Goal: Task Accomplishment & Management: Use online tool/utility

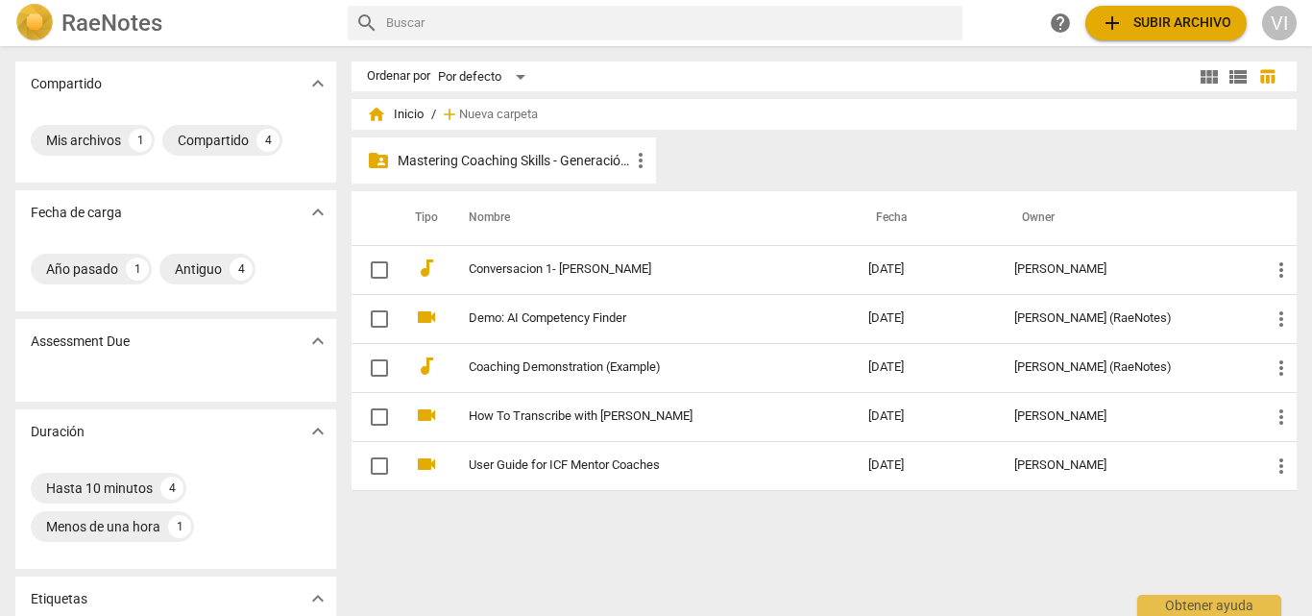
click at [581, 159] on p "Mastering Coaching Skills - Generación 31" at bounding box center [513, 161] width 231 height 20
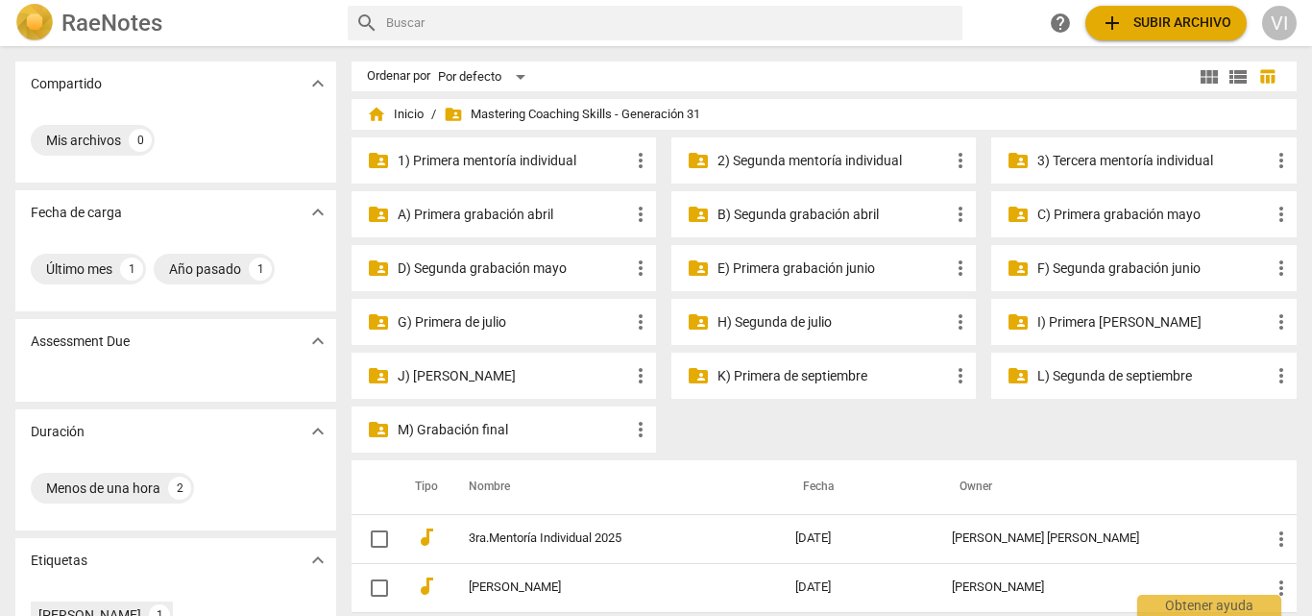
click at [834, 376] on p "K) Primera de septiembre" at bounding box center [832, 376] width 231 height 20
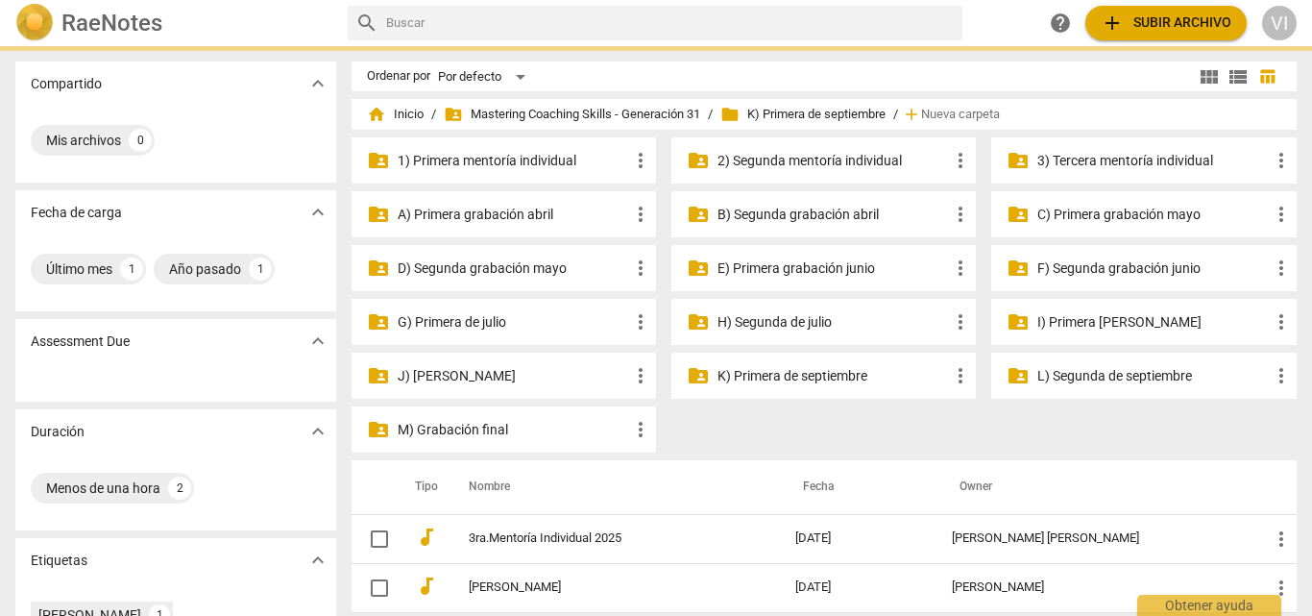
click at [834, 376] on p "K) Primera de septiembre" at bounding box center [832, 376] width 231 height 20
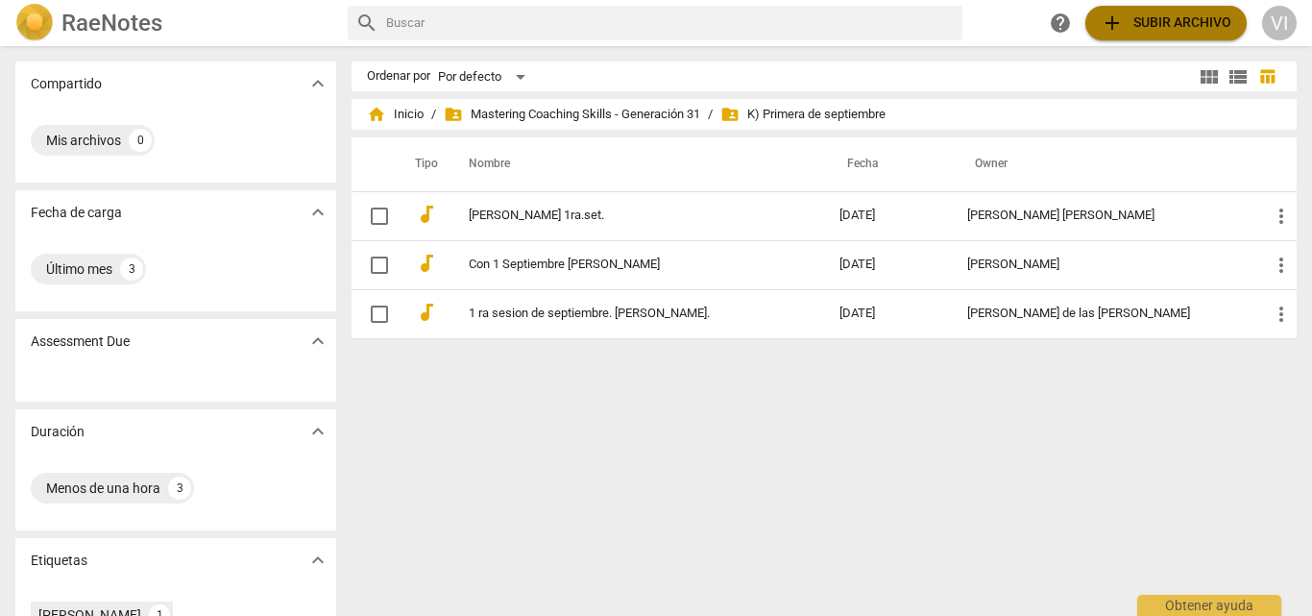
click at [1162, 25] on span "add Subir archivo" at bounding box center [1165, 23] width 131 height 23
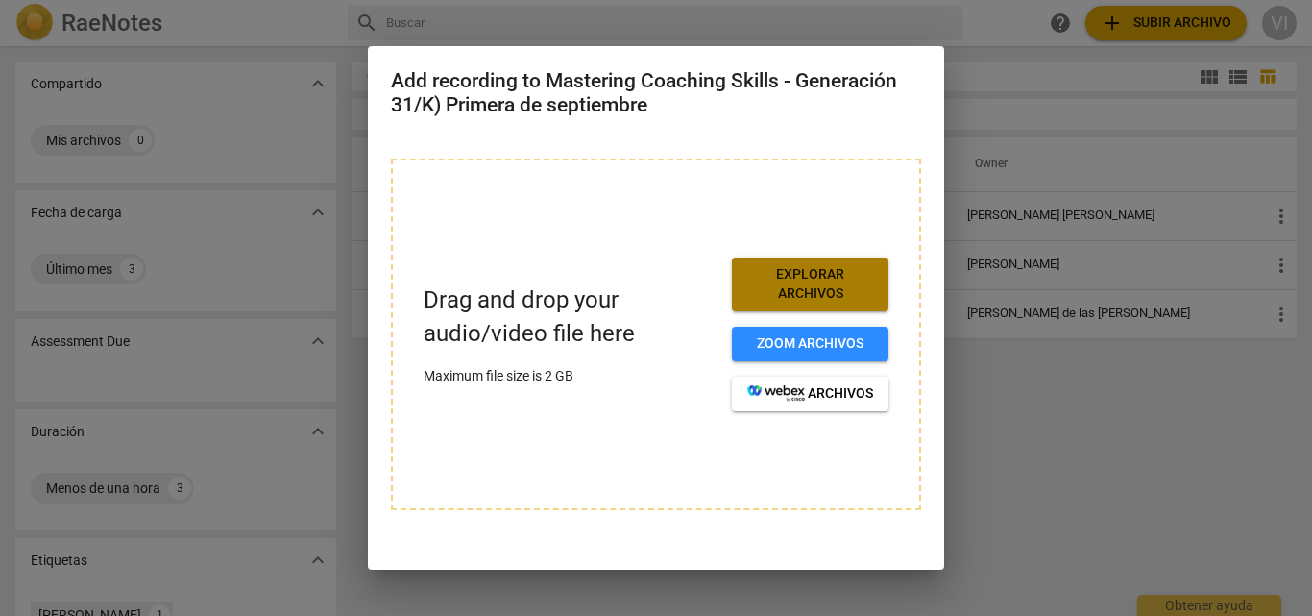
click at [794, 304] on button "Explorar archivos" at bounding box center [810, 283] width 157 height 53
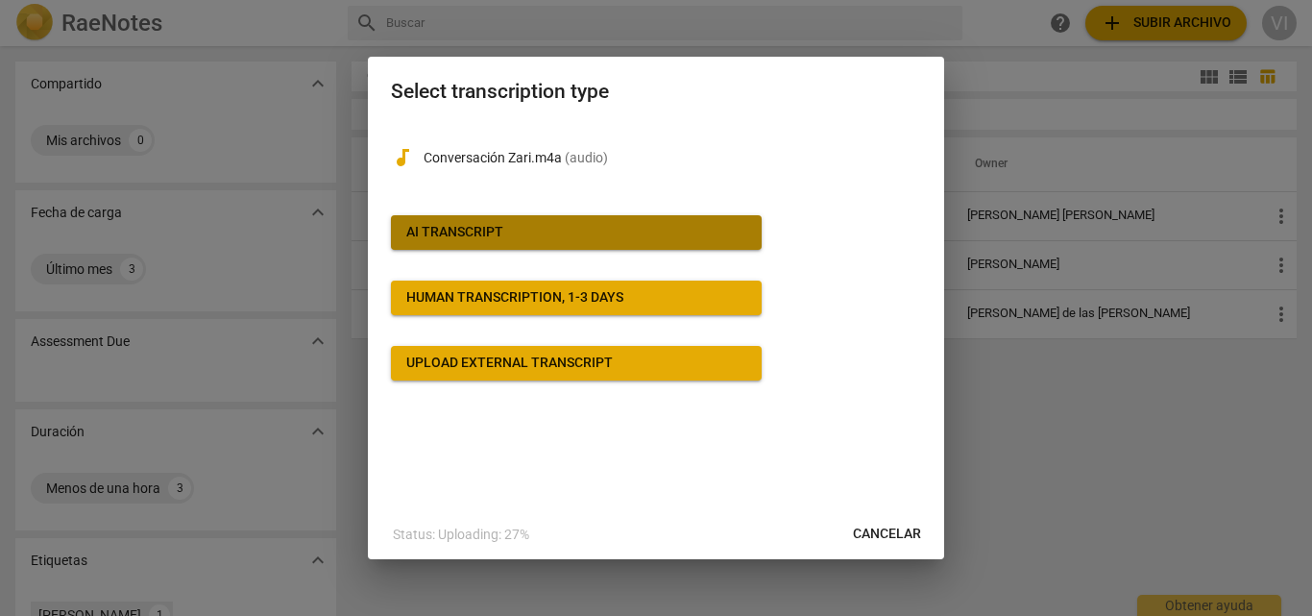
click at [638, 237] on span "AI Transcript" at bounding box center [576, 232] width 340 height 19
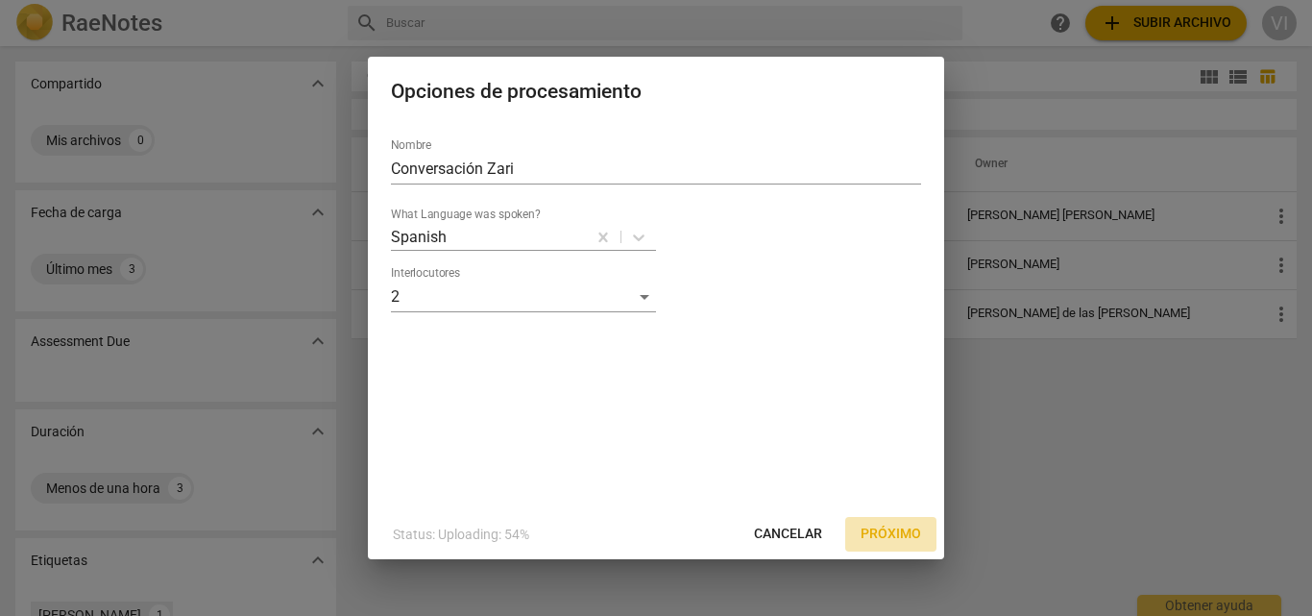
click at [888, 531] on span "Próximo" at bounding box center [890, 533] width 60 height 19
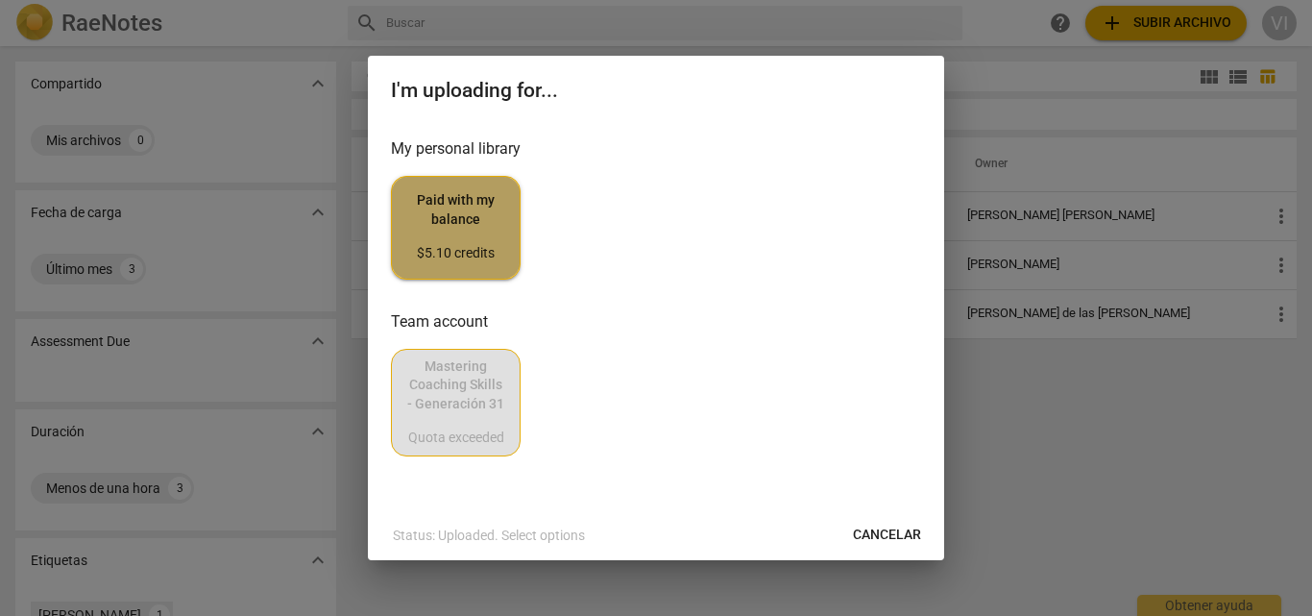
click at [470, 244] on div "$5.10 credits" at bounding box center [455, 253] width 97 height 19
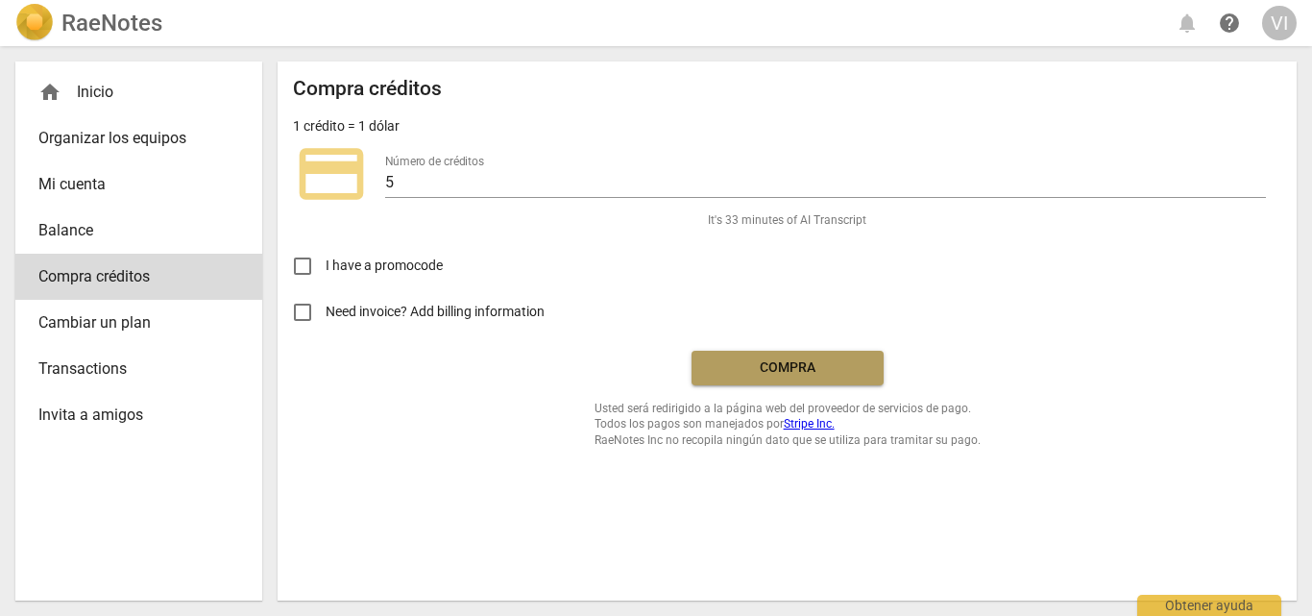
click at [799, 360] on span "Compra" at bounding box center [787, 367] width 161 height 19
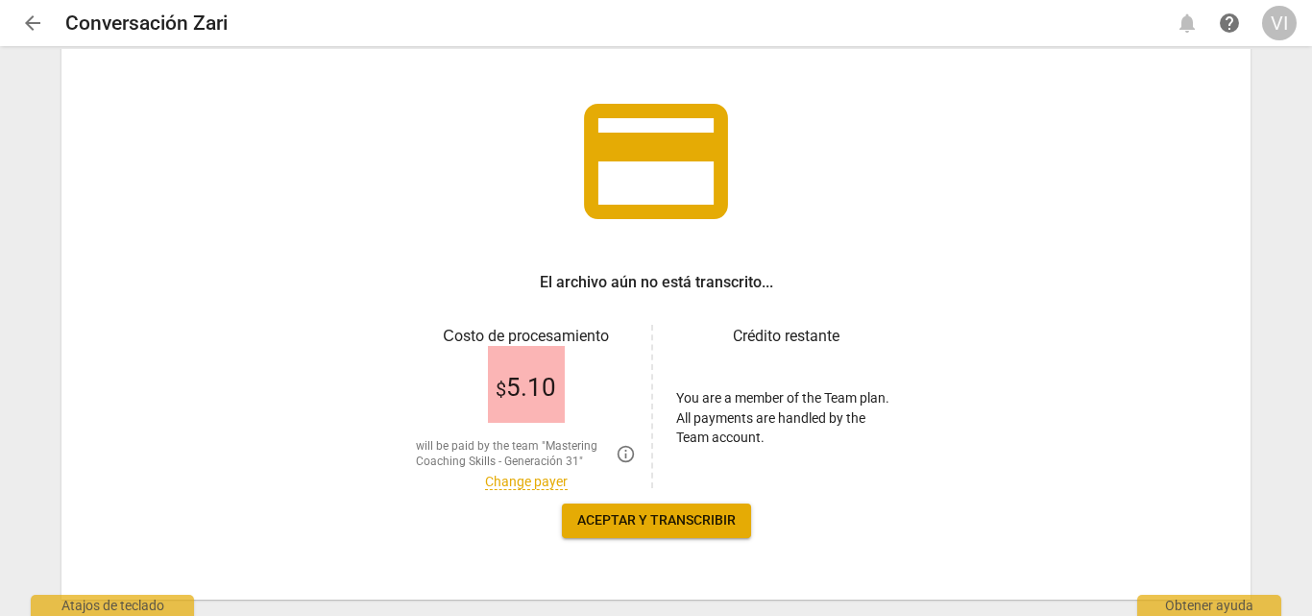
scroll to position [142, 0]
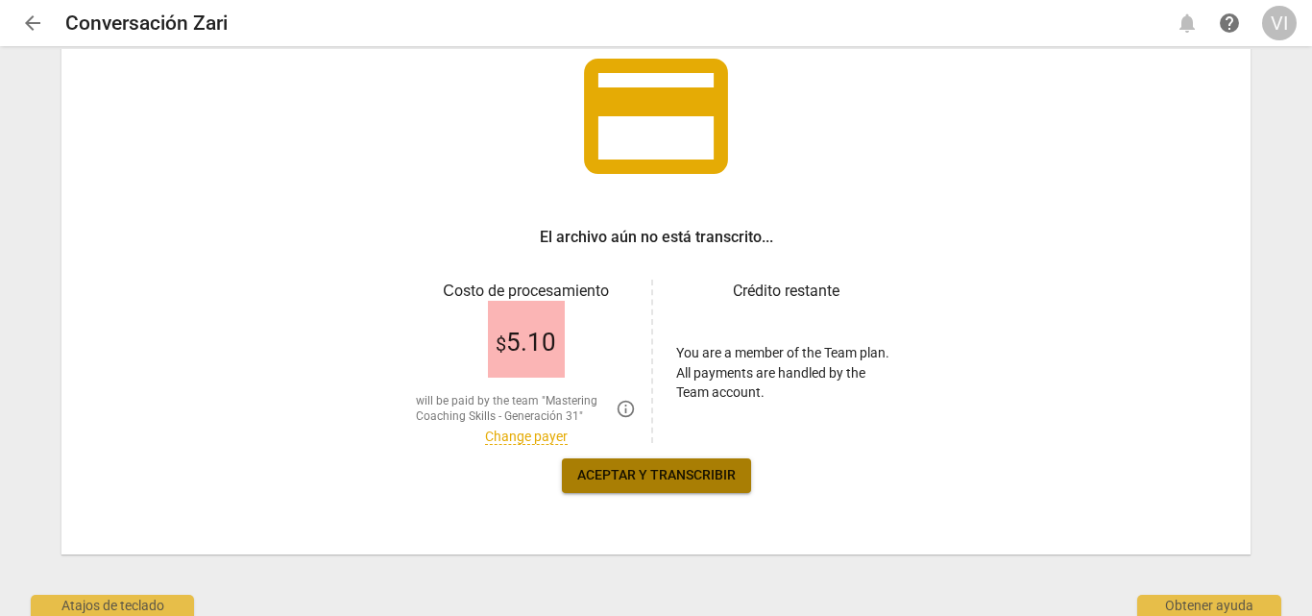
click at [660, 483] on span "Aceptar y transcribir" at bounding box center [656, 475] width 158 height 19
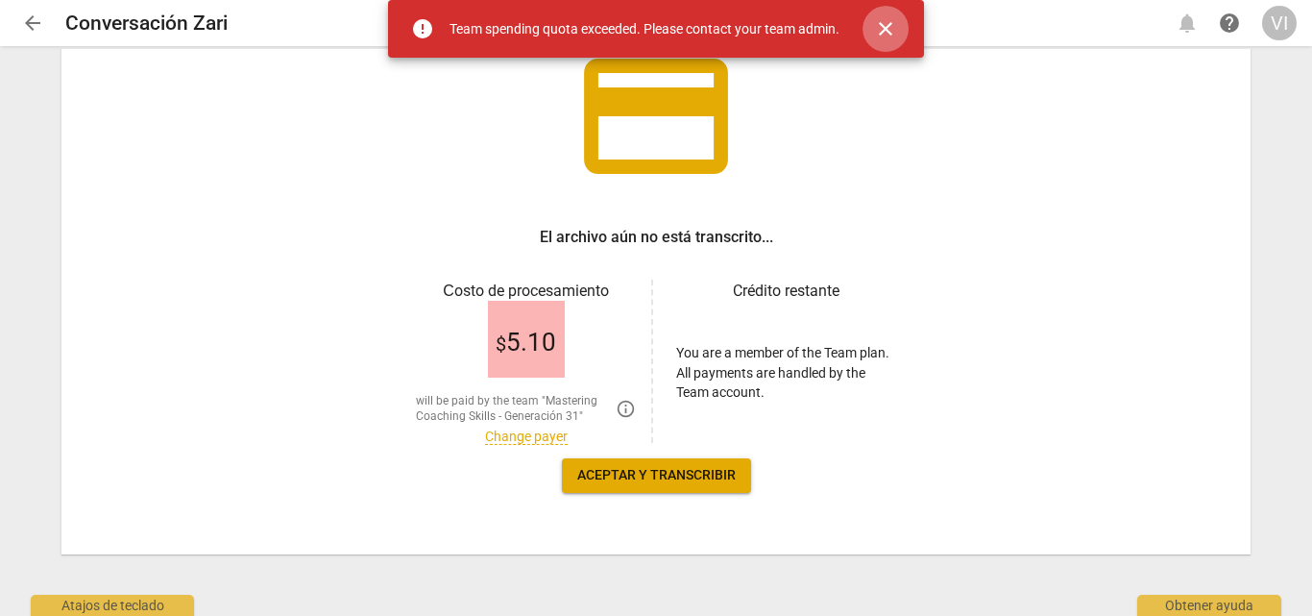
click at [884, 26] on span "close" at bounding box center [885, 28] width 23 height 23
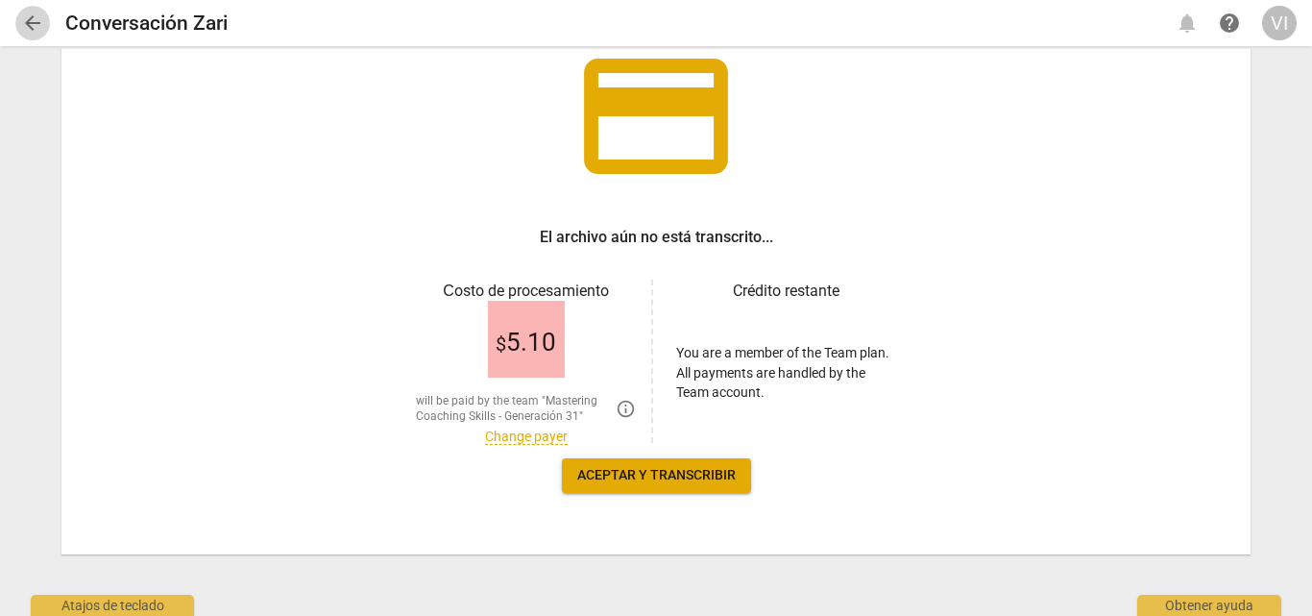
click at [32, 23] on span "arrow_back" at bounding box center [32, 23] width 23 height 23
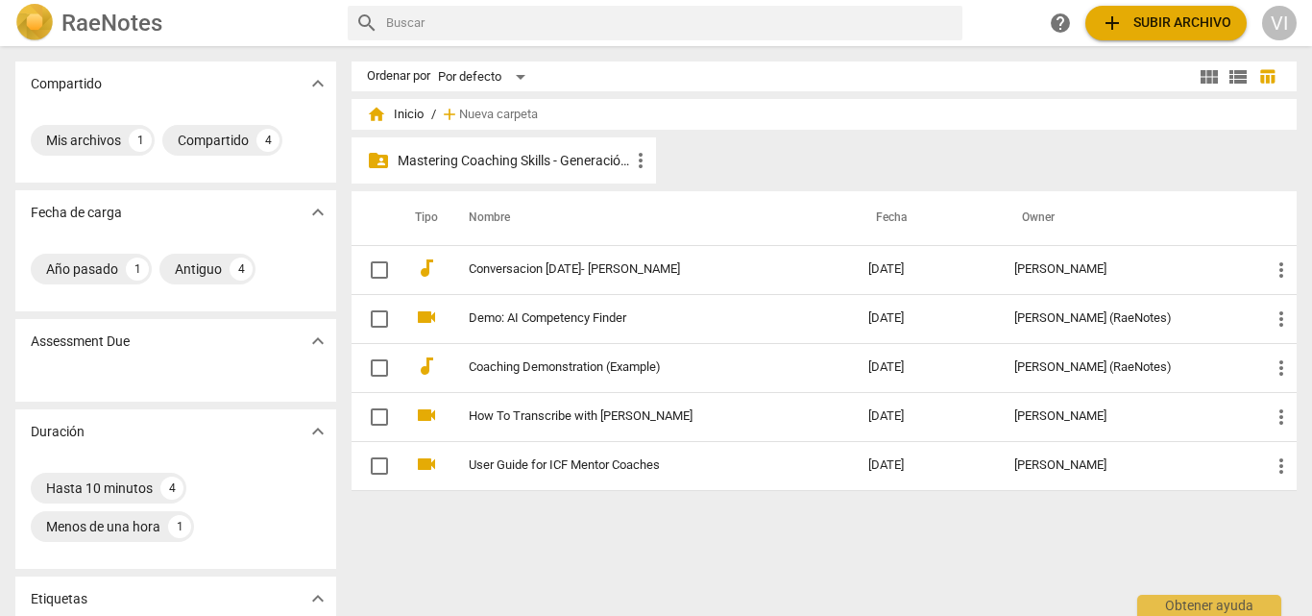
click at [590, 163] on p "Mastering Coaching Skills - Generación 31" at bounding box center [513, 161] width 231 height 20
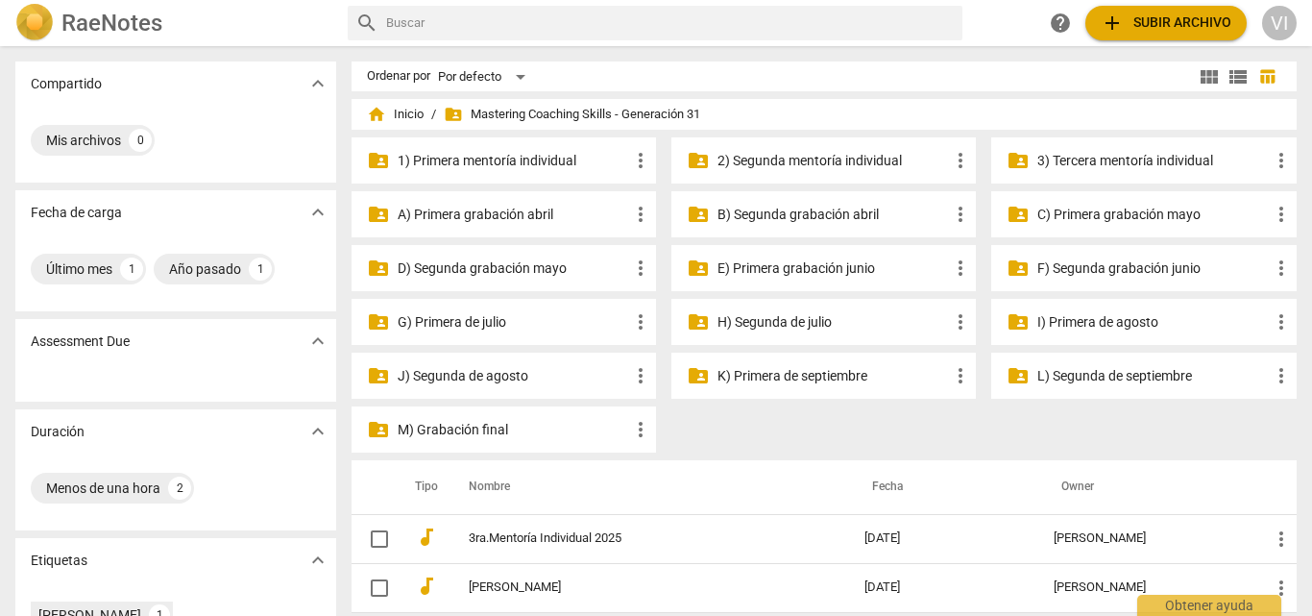
click at [835, 374] on p "K) Primera de septiembre" at bounding box center [832, 376] width 231 height 20
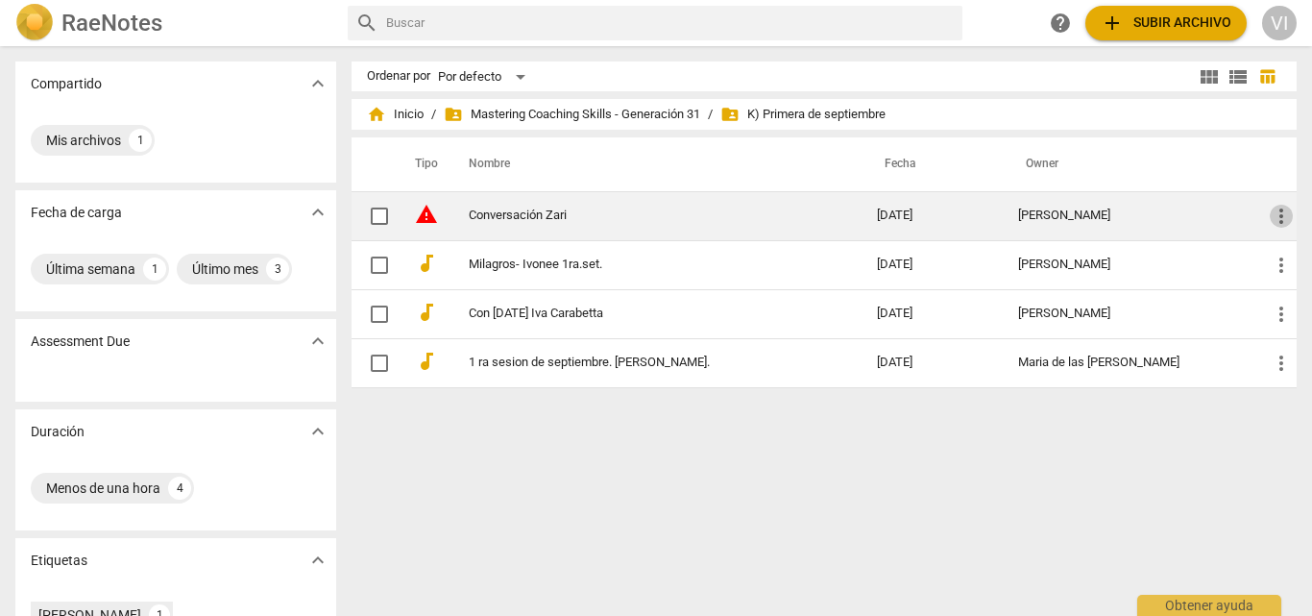
drag, startPoint x: 837, startPoint y: 217, endPoint x: 1273, endPoint y: 220, distance: 436.0
click at [1273, 220] on span "more_vert" at bounding box center [1280, 216] width 23 height 23
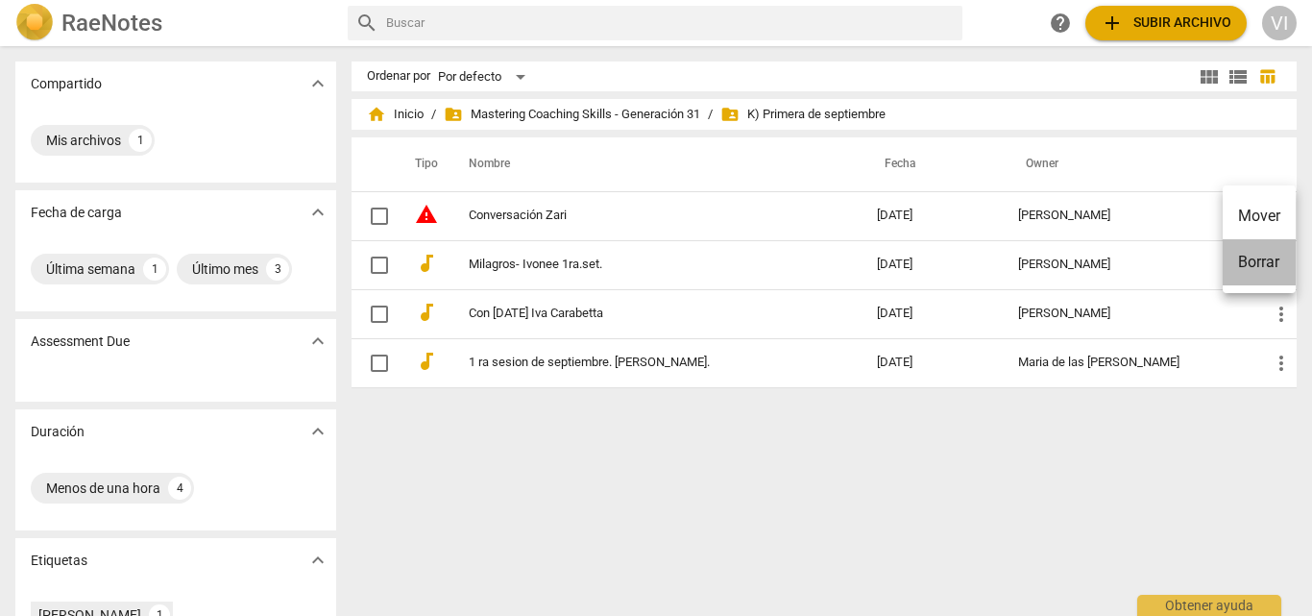
click at [1267, 264] on li "Borrar" at bounding box center [1258, 262] width 73 height 46
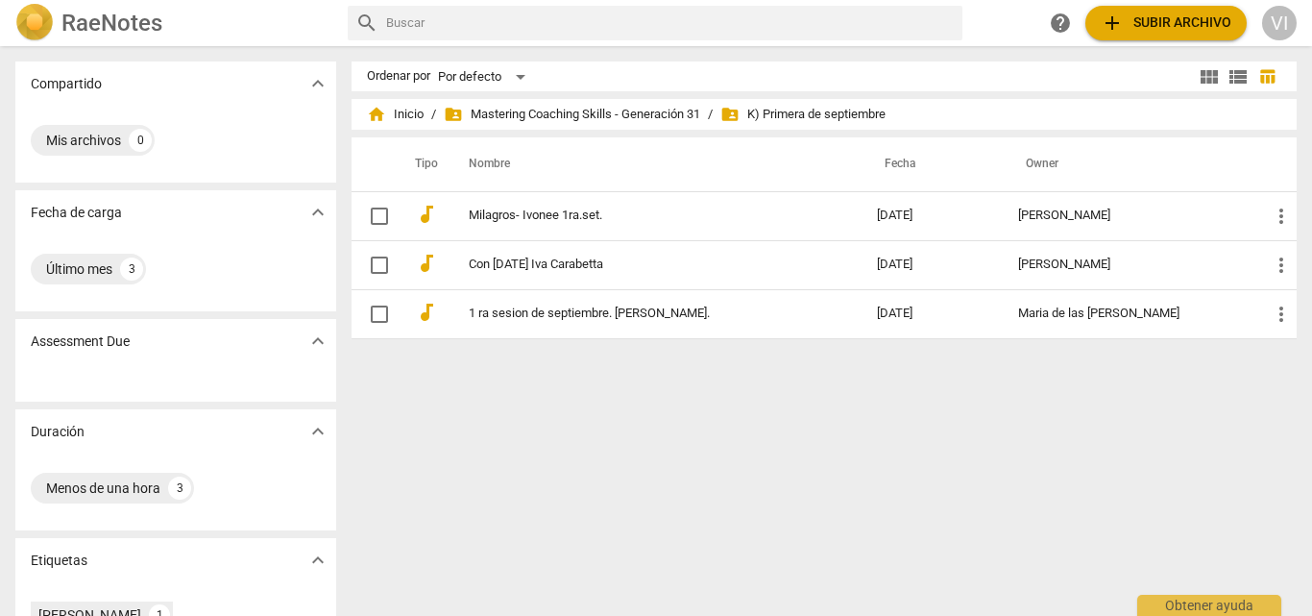
click at [777, 522] on div "Ordenar por Por defecto view_module view_list table_chart home Inicio / folder_…" at bounding box center [831, 330] width 961 height 539
click at [668, 116] on span "folder_shared Mastering Coaching Skills - Generación 31" at bounding box center [572, 114] width 256 height 19
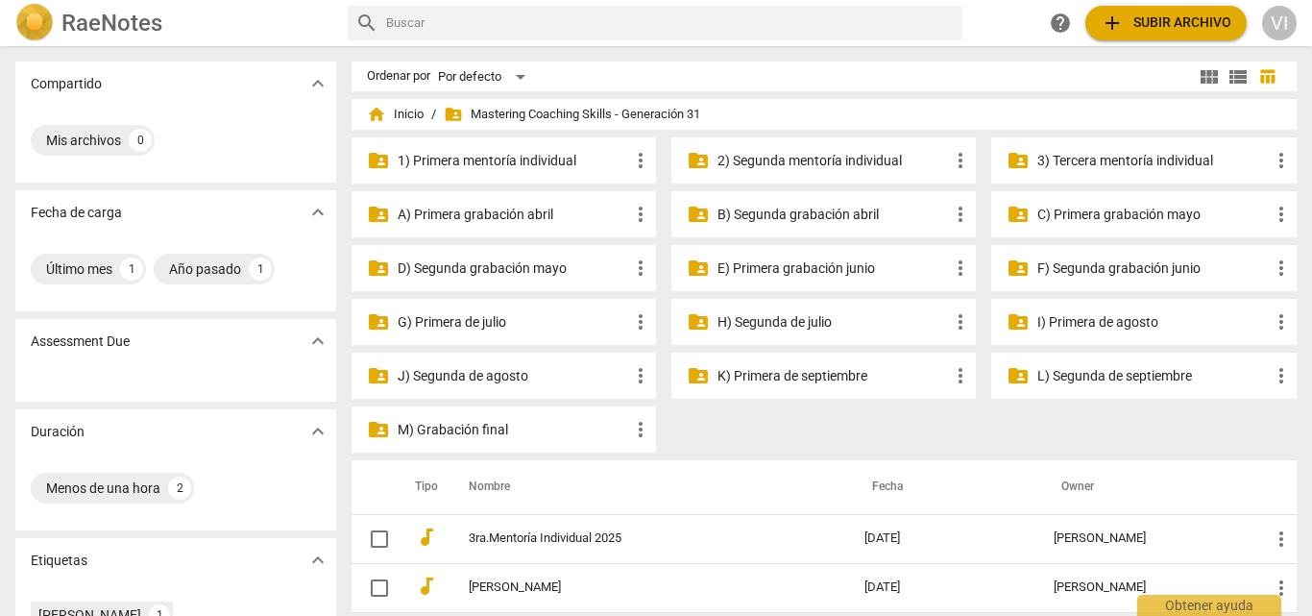
click at [821, 375] on p "K) Primera de septiembre" at bounding box center [832, 376] width 231 height 20
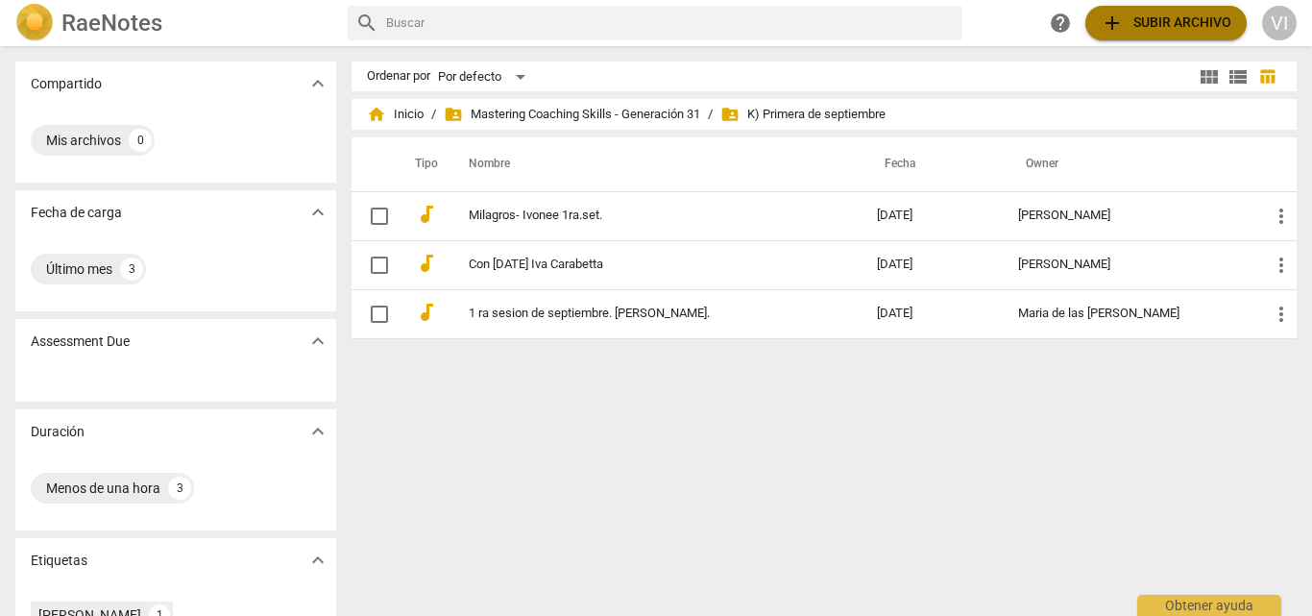
click at [1192, 21] on span "add Subir archivo" at bounding box center [1165, 23] width 131 height 23
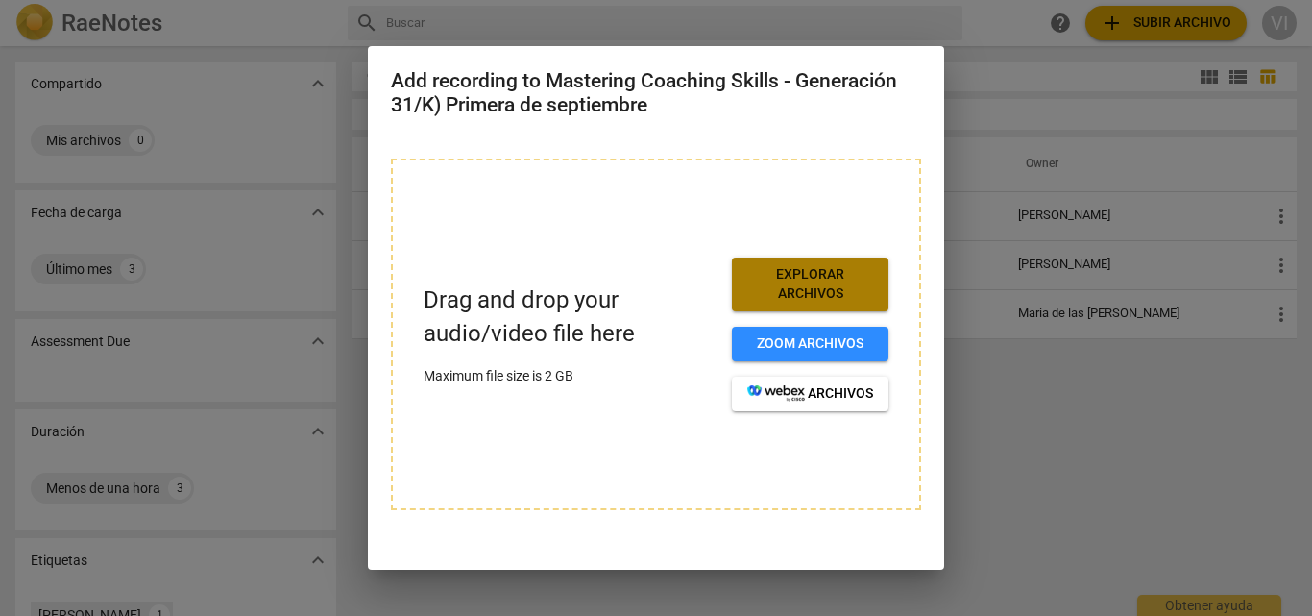
click at [806, 292] on span "Explorar archivos" at bounding box center [810, 283] width 126 height 37
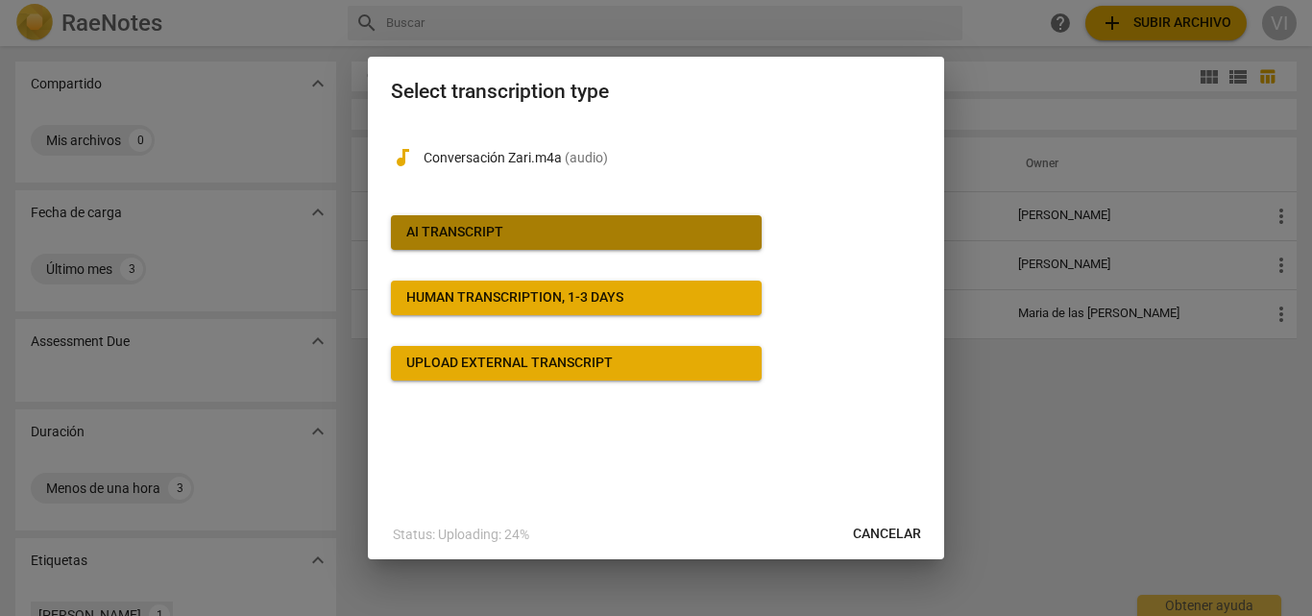
click at [636, 244] on button "AI Transcript" at bounding box center [576, 232] width 371 height 35
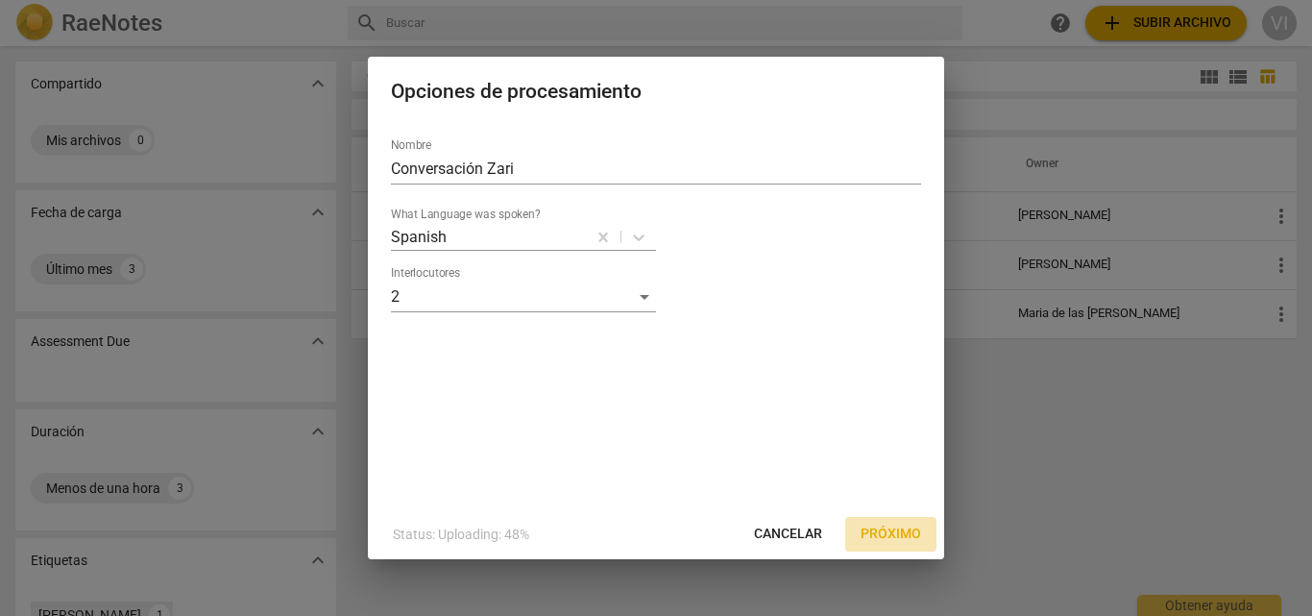
click at [875, 537] on span "Próximo" at bounding box center [890, 533] width 60 height 19
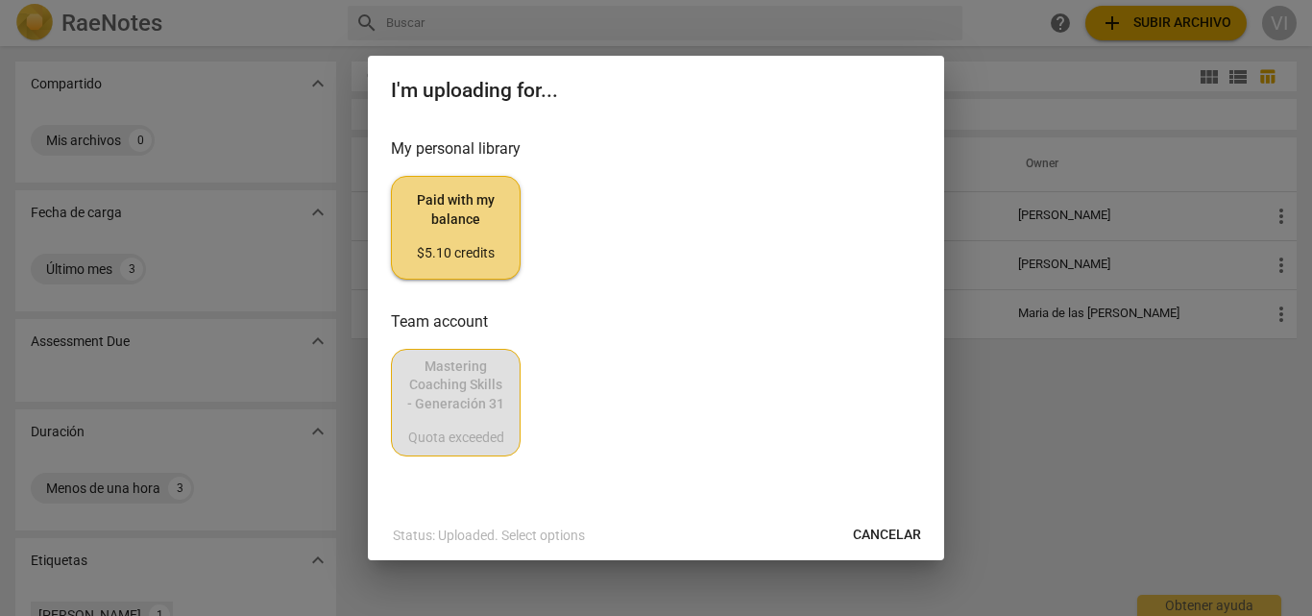
click at [488, 192] on span "Paid with my balance $5.10 credits" at bounding box center [455, 227] width 97 height 72
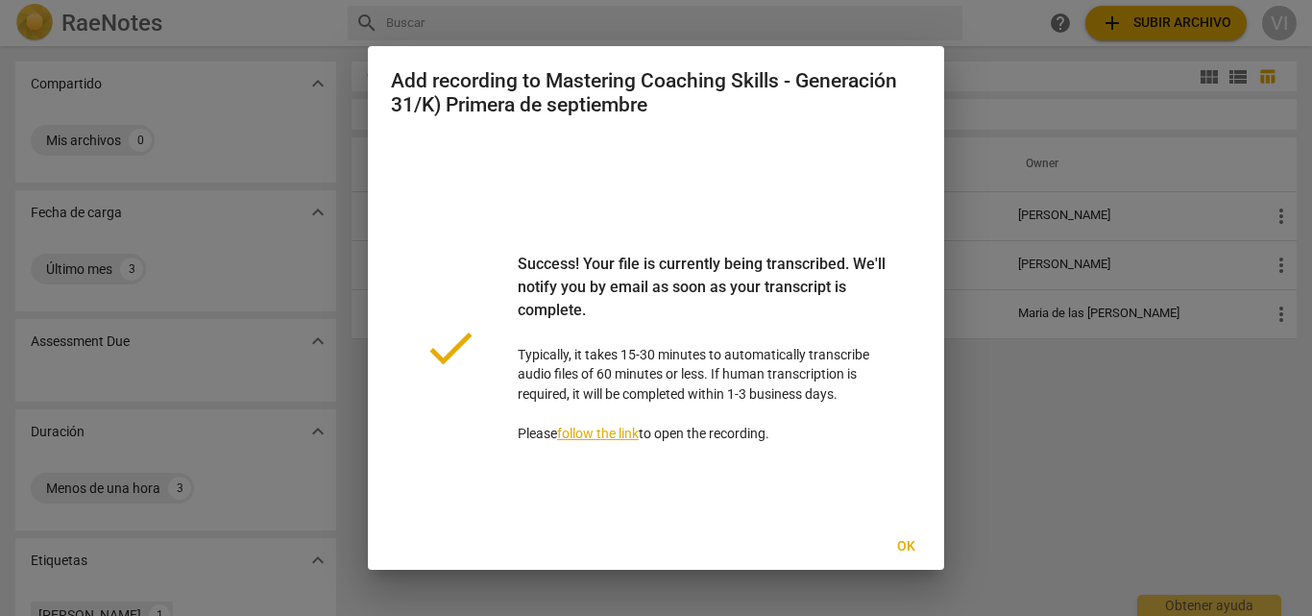
click at [900, 554] on span "Ok" at bounding box center [905, 546] width 31 height 19
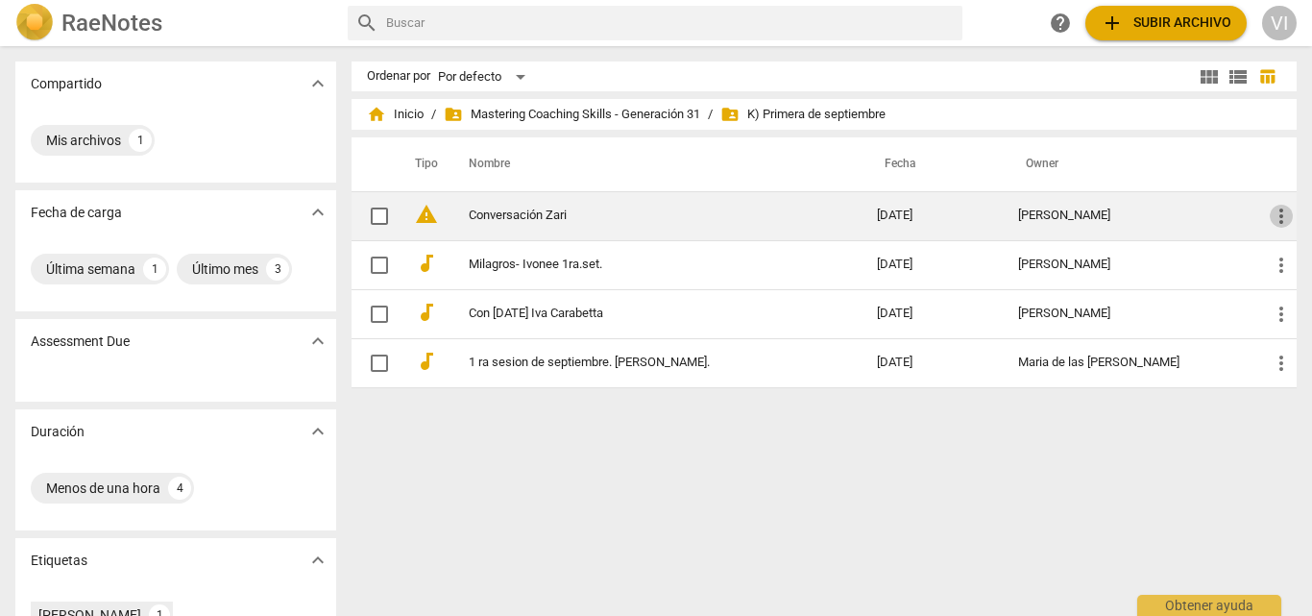
drag, startPoint x: 562, startPoint y: 219, endPoint x: 1278, endPoint y: 223, distance: 716.4
click at [1278, 223] on span "more_vert" at bounding box center [1280, 216] width 23 height 23
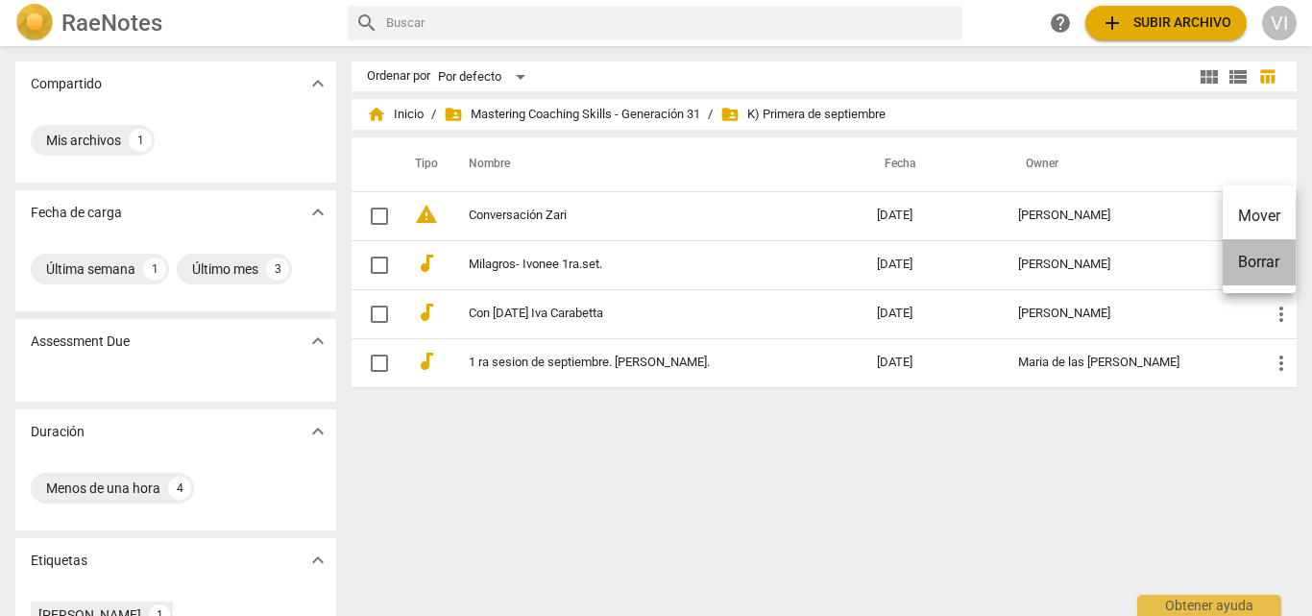
click at [1268, 268] on li "Borrar" at bounding box center [1258, 262] width 73 height 46
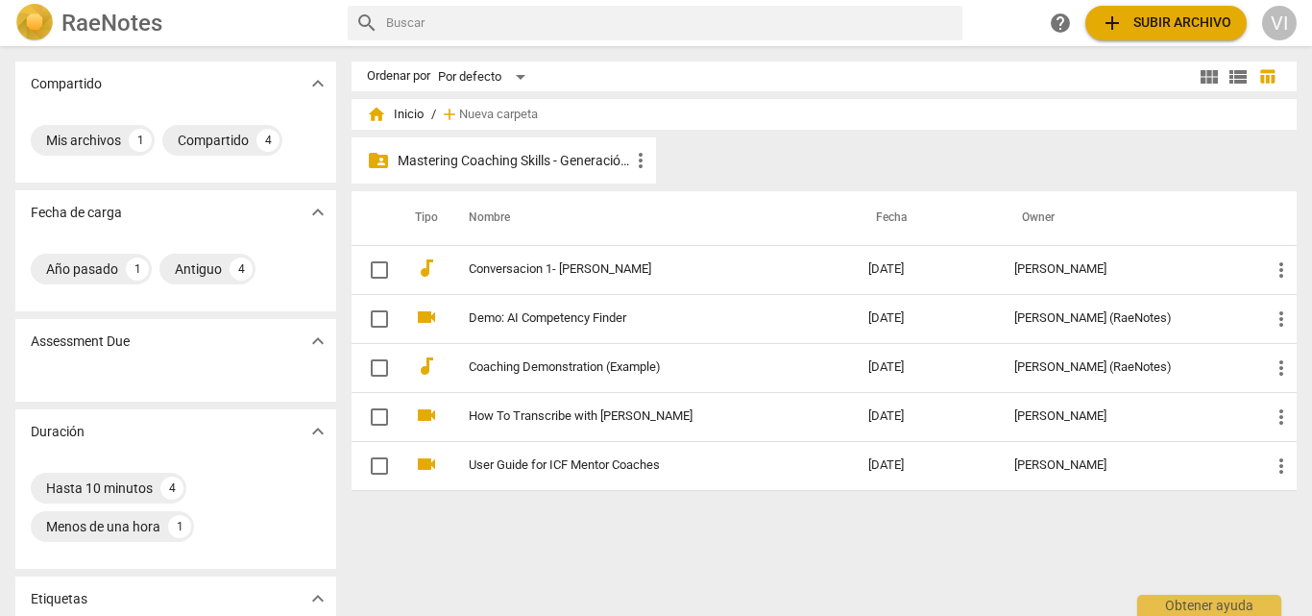
click at [570, 156] on p "Mastering Coaching Skills - Generación 31" at bounding box center [513, 161] width 231 height 20
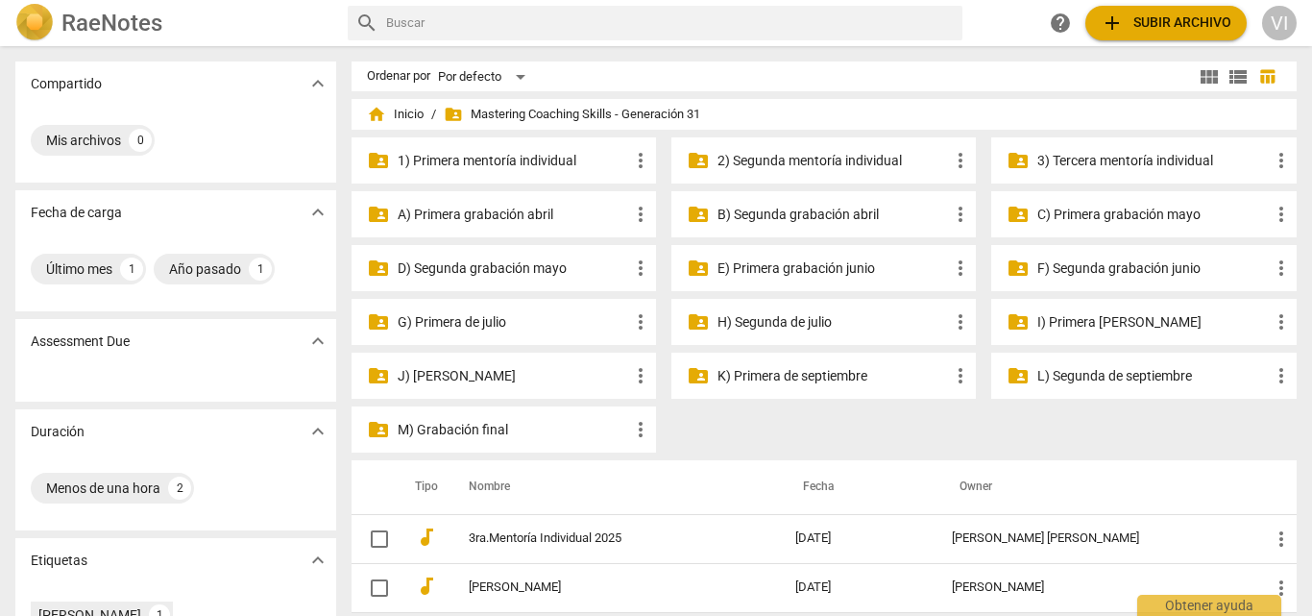
click at [842, 372] on p "K) Primera de septiembre" at bounding box center [832, 376] width 231 height 20
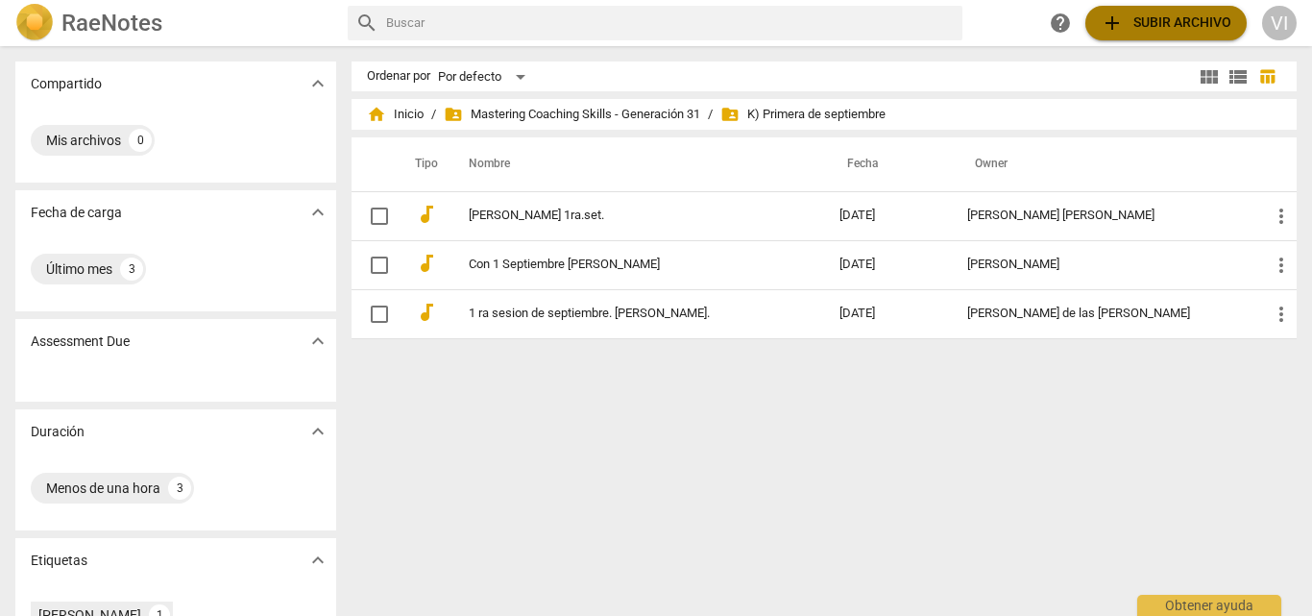
click at [1206, 31] on span "add Subir archivo" at bounding box center [1165, 23] width 131 height 23
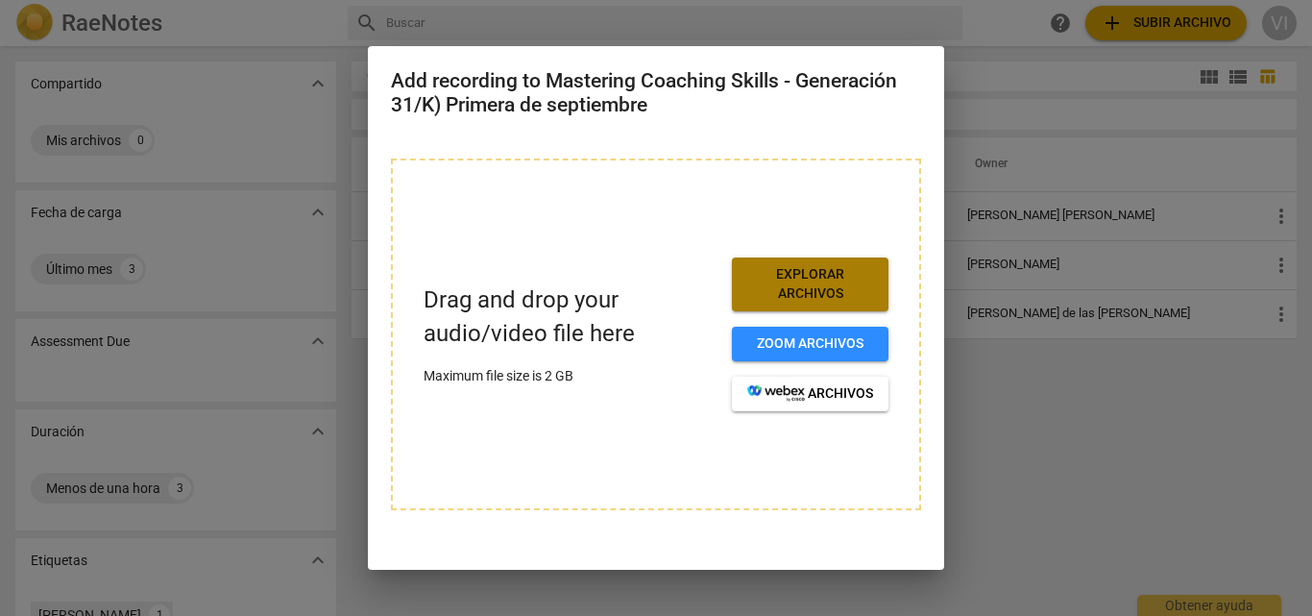
click at [809, 285] on span "Explorar archivos" at bounding box center [810, 283] width 126 height 37
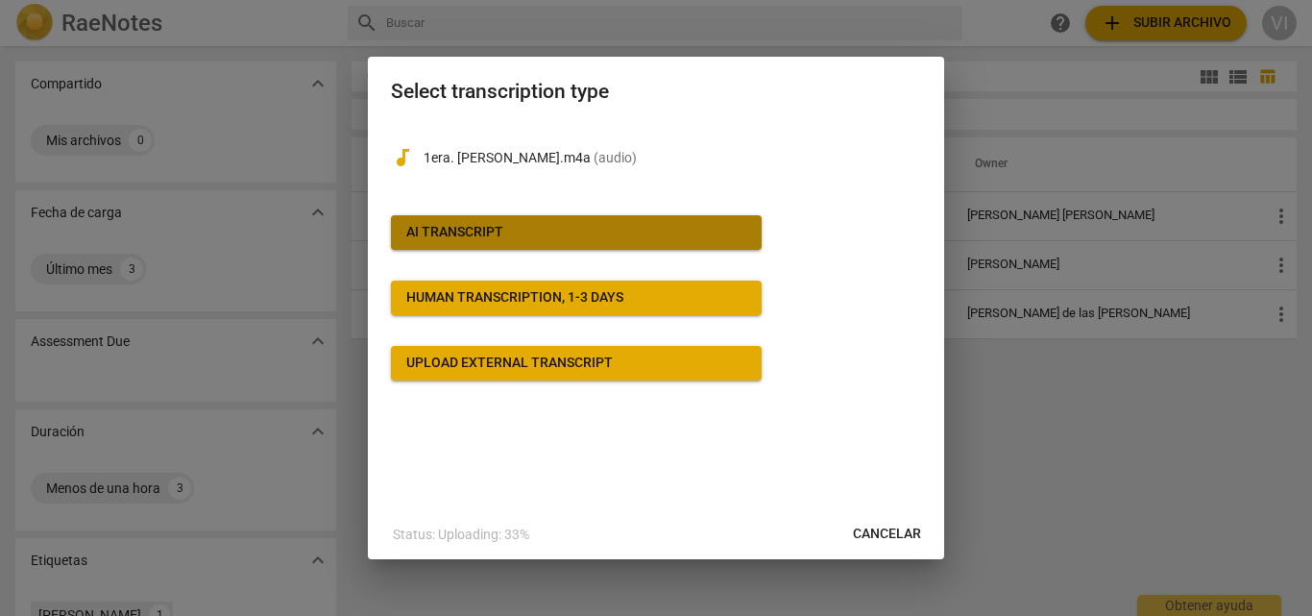
click at [693, 242] on button "AI Transcript" at bounding box center [576, 232] width 371 height 35
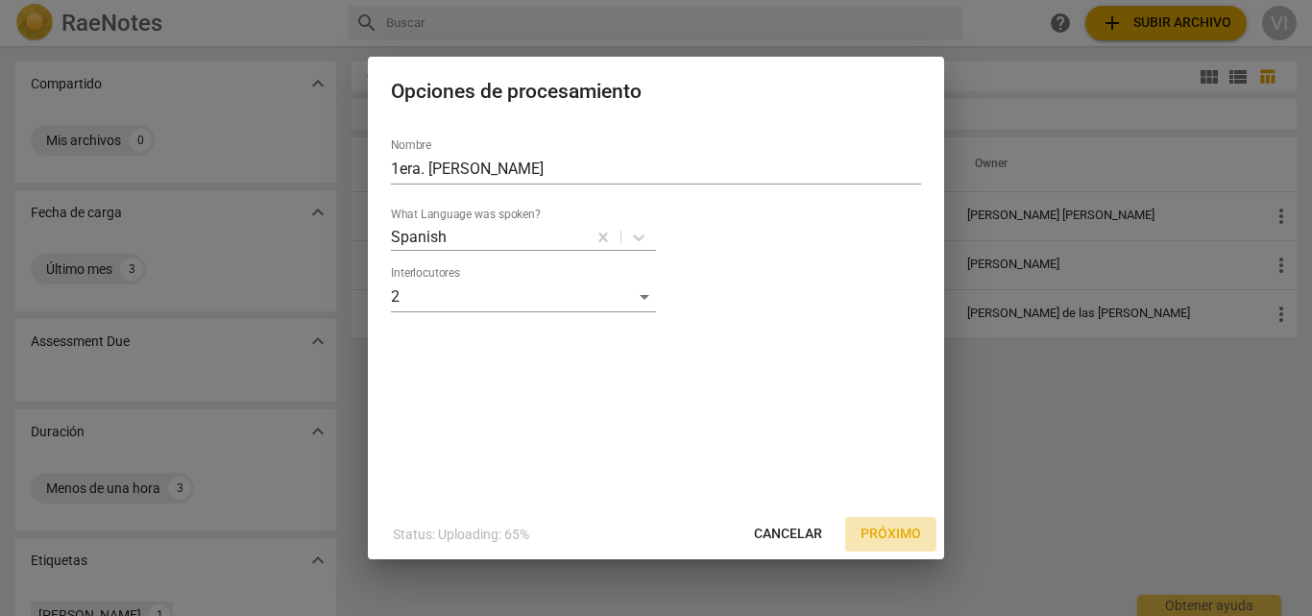
click at [889, 537] on span "Próximo" at bounding box center [890, 533] width 60 height 19
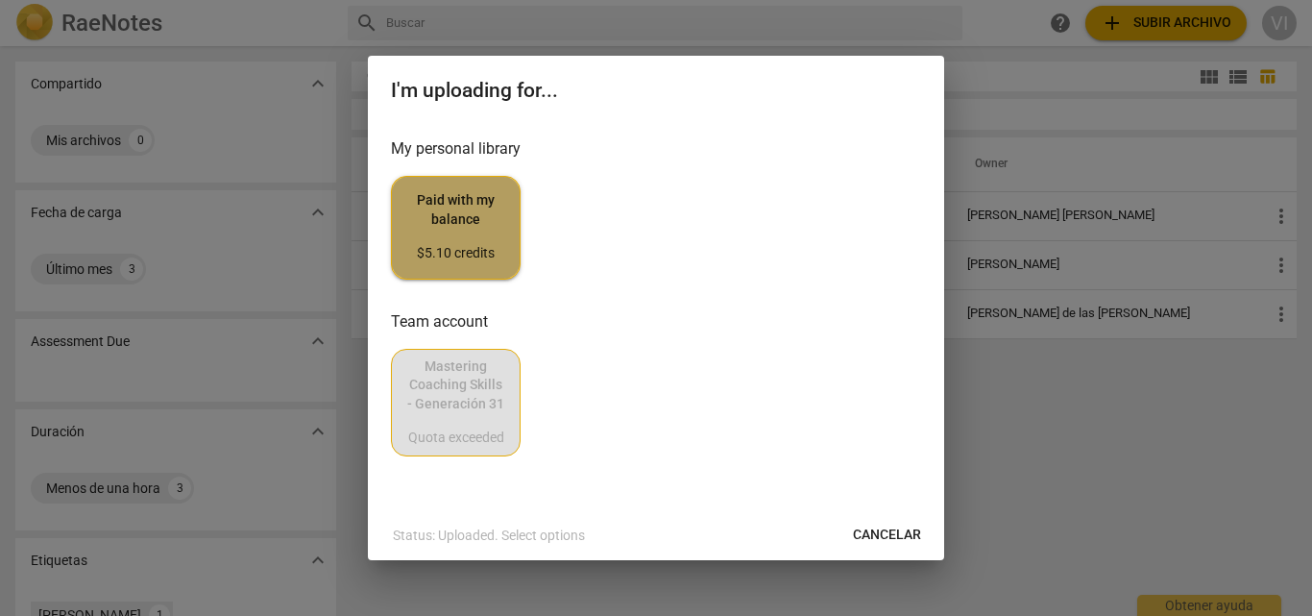
click at [496, 230] on span "Paid with my balance $5.10 credits" at bounding box center [455, 227] width 97 height 72
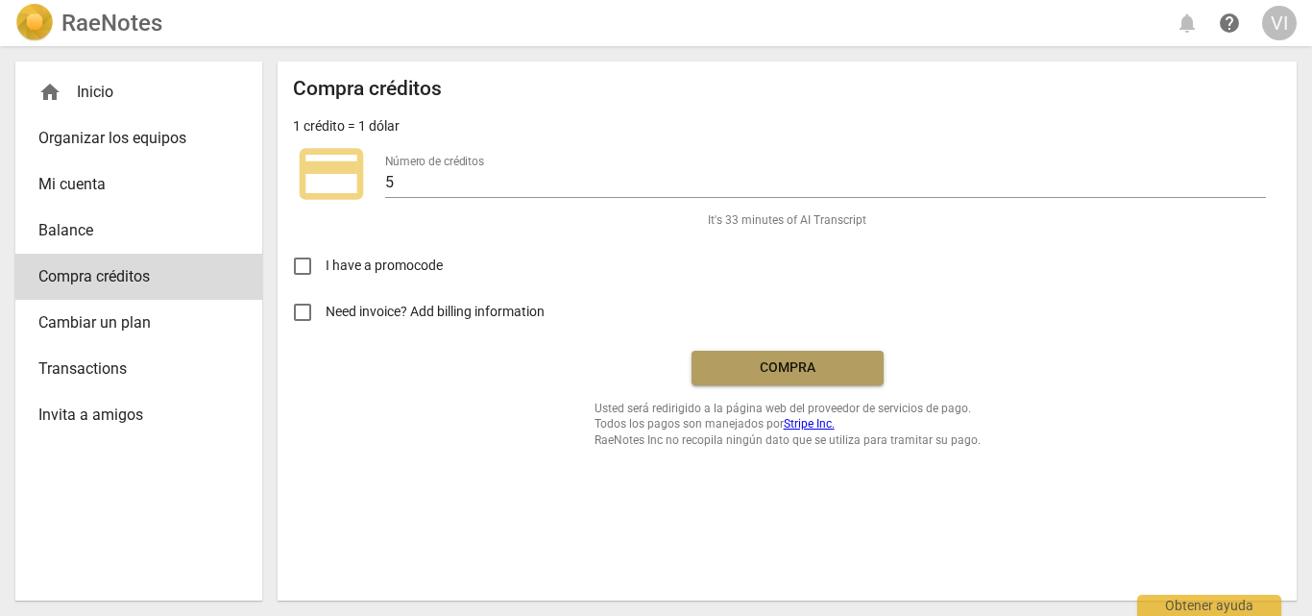
click at [830, 365] on span "Compra" at bounding box center [787, 367] width 161 height 19
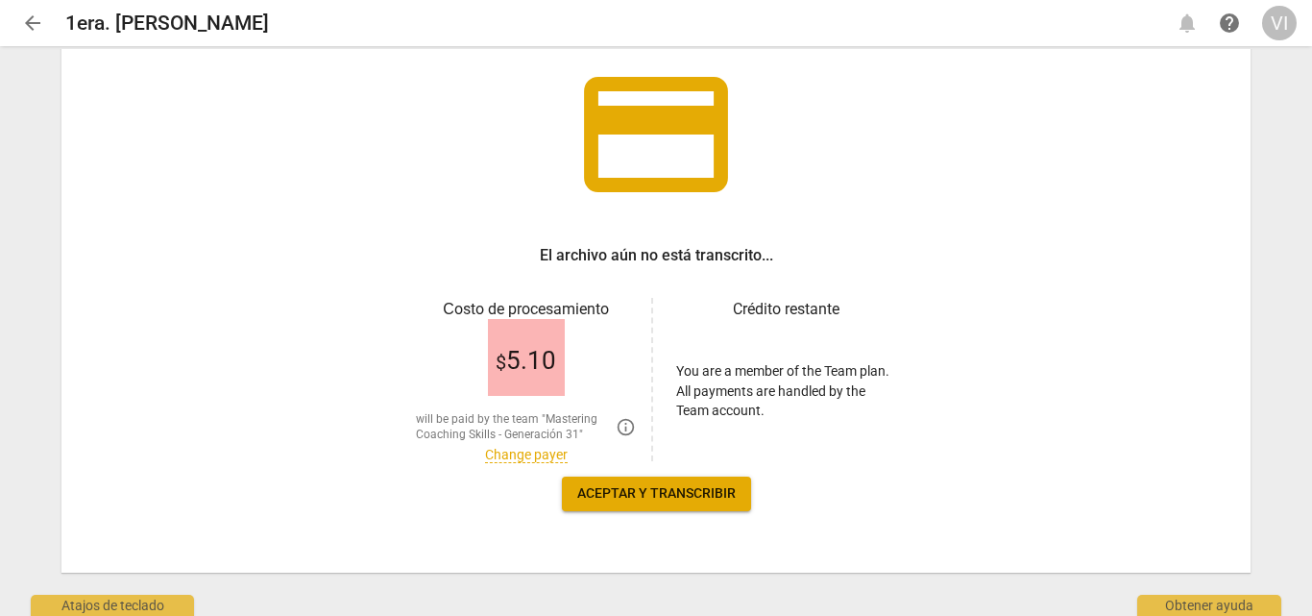
scroll to position [142, 0]
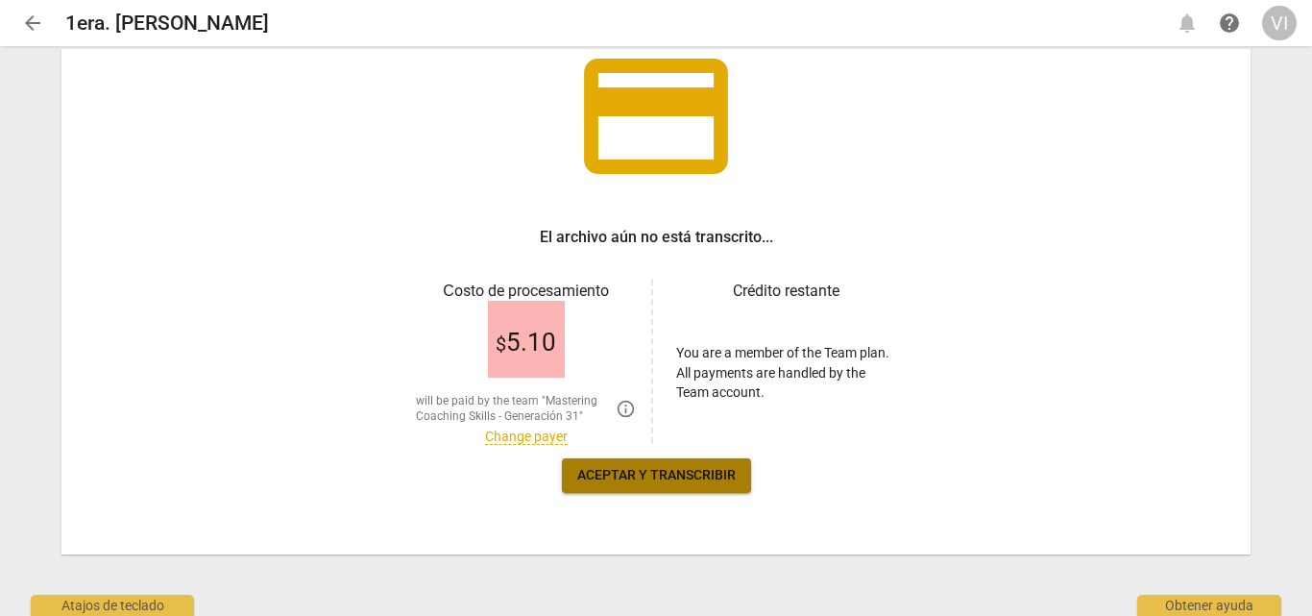
click at [697, 475] on span "Aceptar y transcribir" at bounding box center [656, 475] width 158 height 19
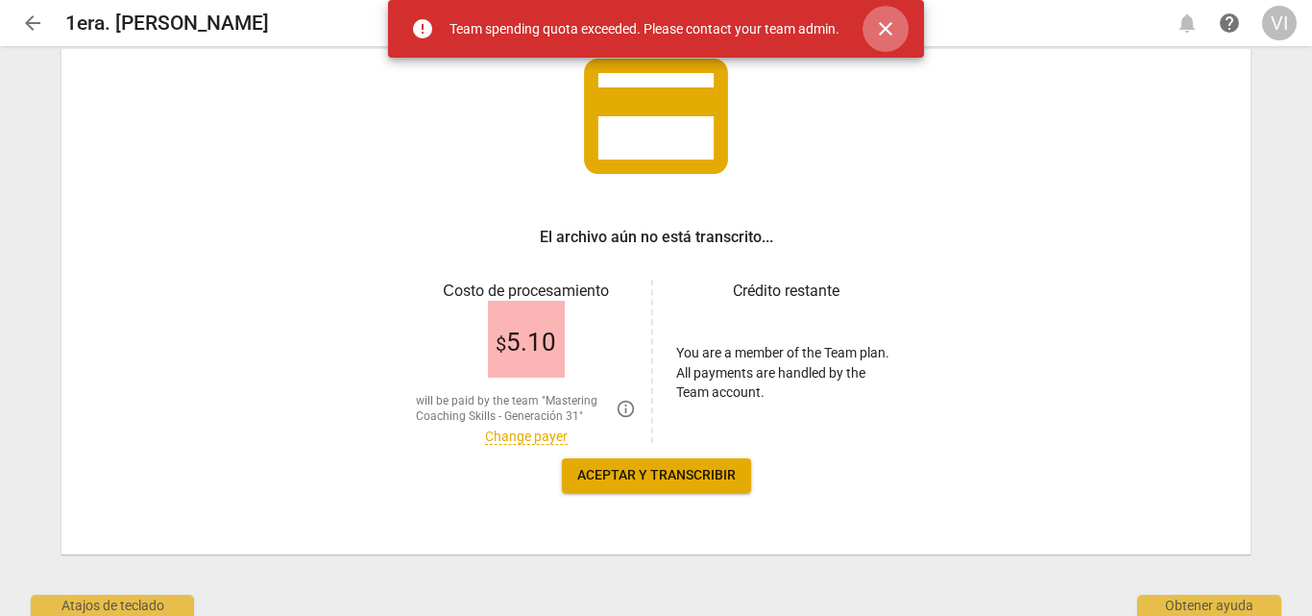
click at [881, 21] on span "close" at bounding box center [885, 28] width 23 height 23
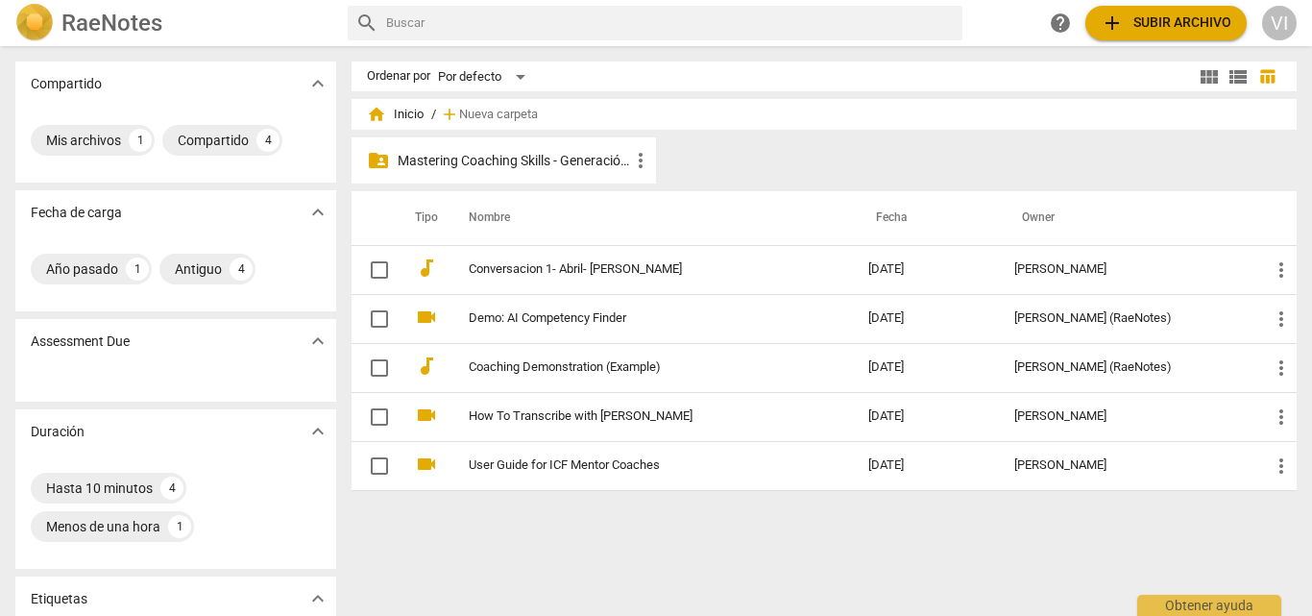
click at [607, 158] on p "Mastering Coaching Skills - Generación 31" at bounding box center [513, 161] width 231 height 20
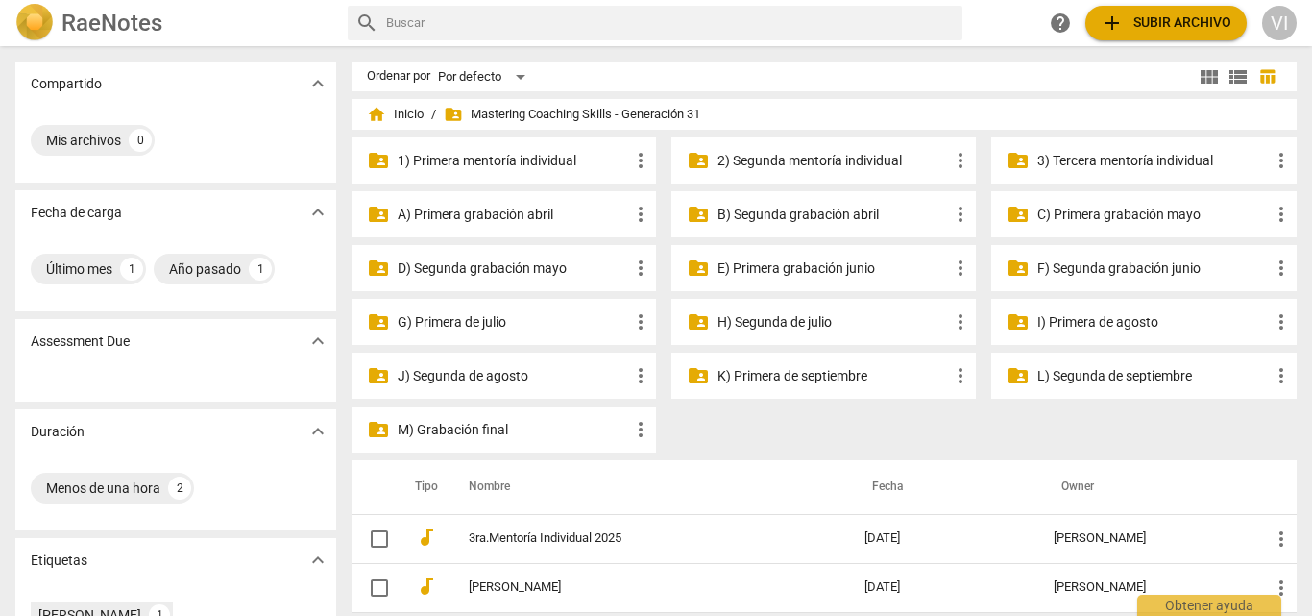
click at [809, 375] on p "K) Primera de septiembre" at bounding box center [832, 376] width 231 height 20
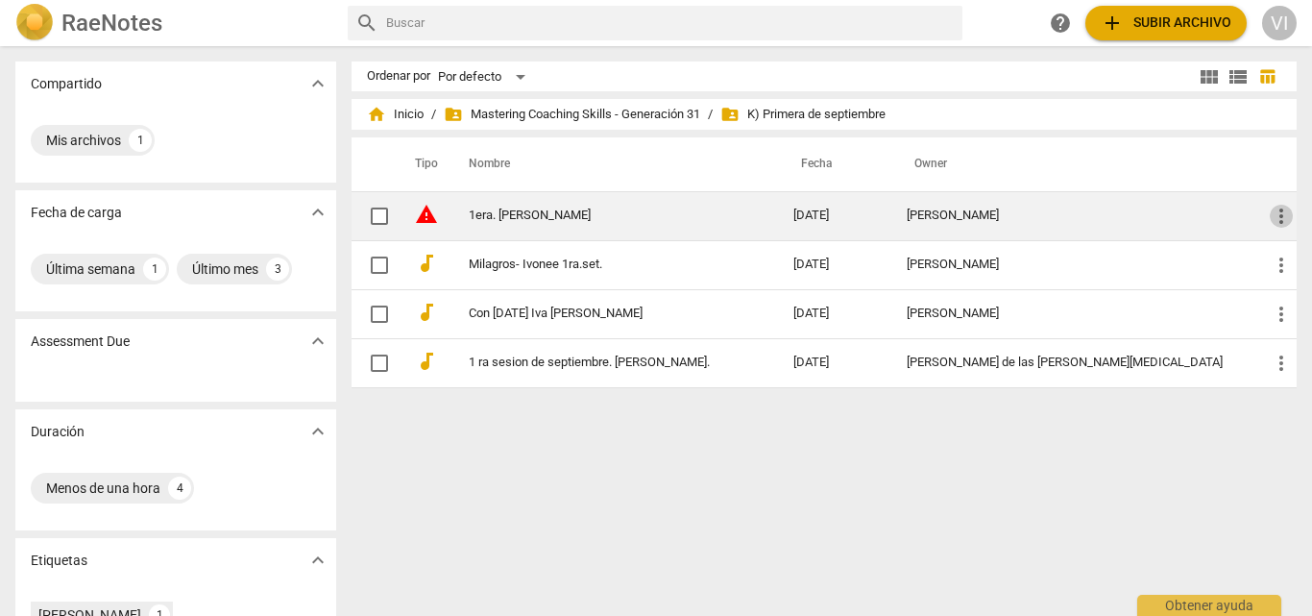
click at [1274, 217] on span "more_vert" at bounding box center [1280, 216] width 23 height 23
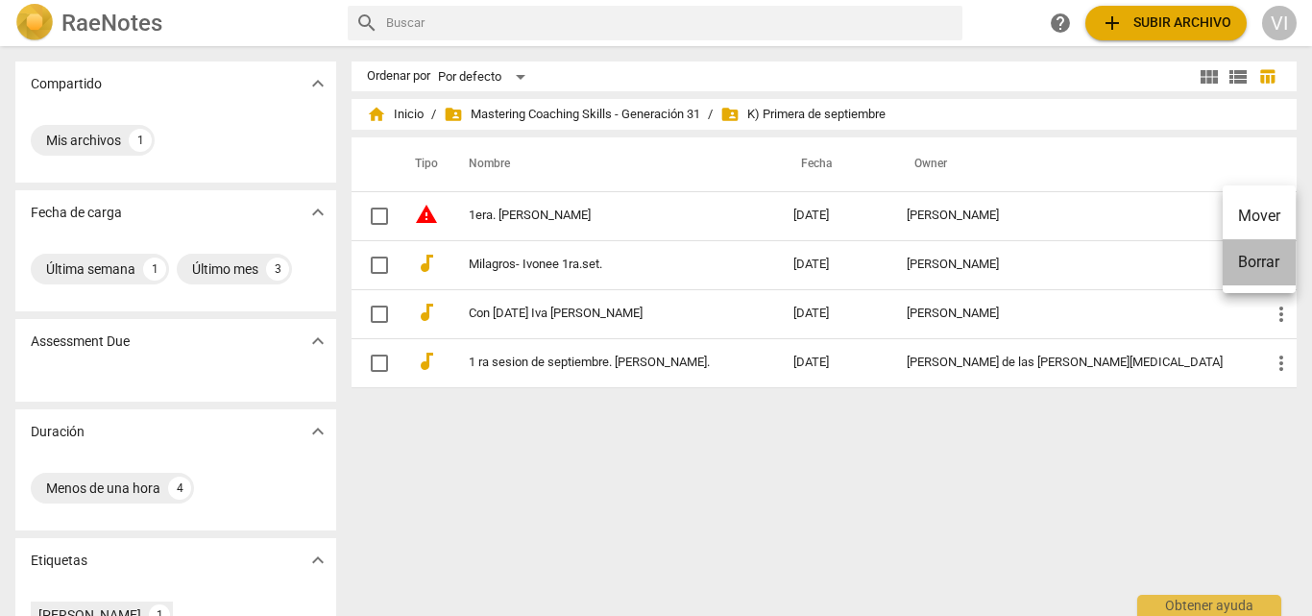
click at [1269, 262] on li "Borrar" at bounding box center [1258, 262] width 73 height 46
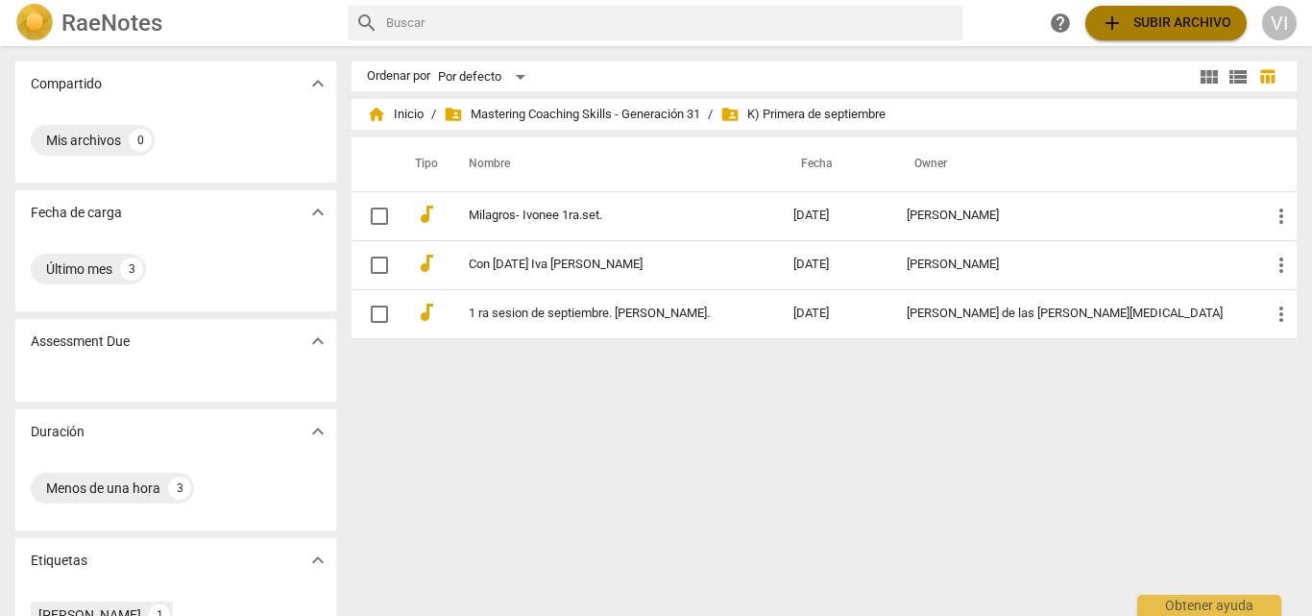
click at [1202, 27] on span "add Subir archivo" at bounding box center [1165, 23] width 131 height 23
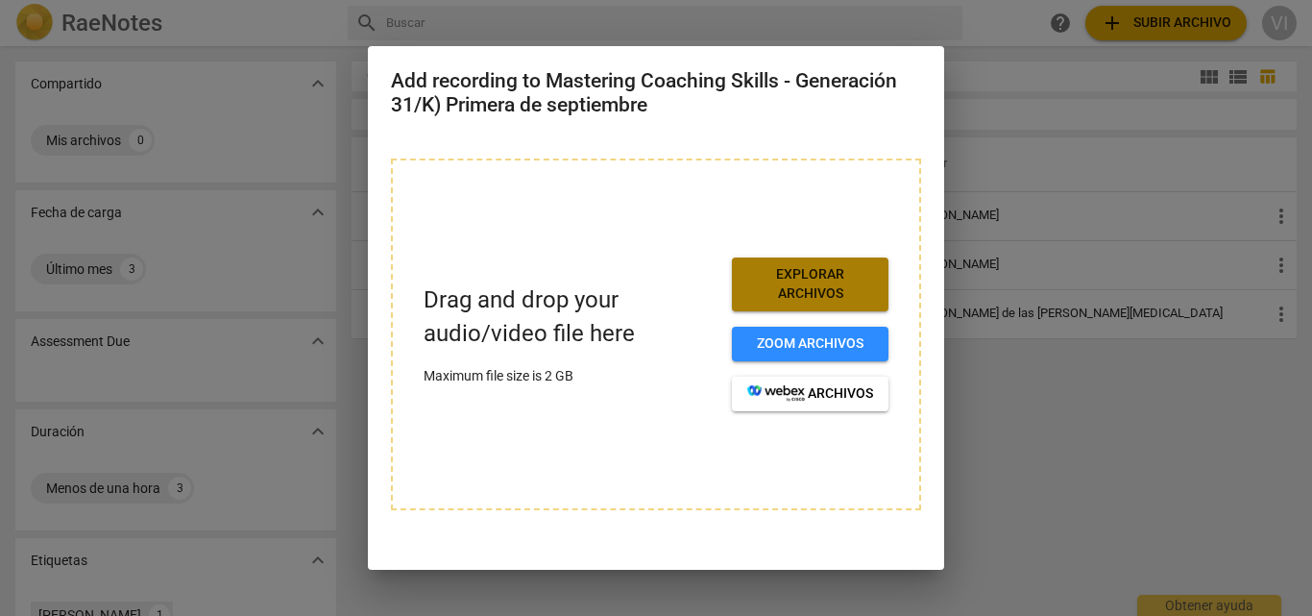
click at [823, 297] on span "Explorar archivos" at bounding box center [810, 283] width 126 height 37
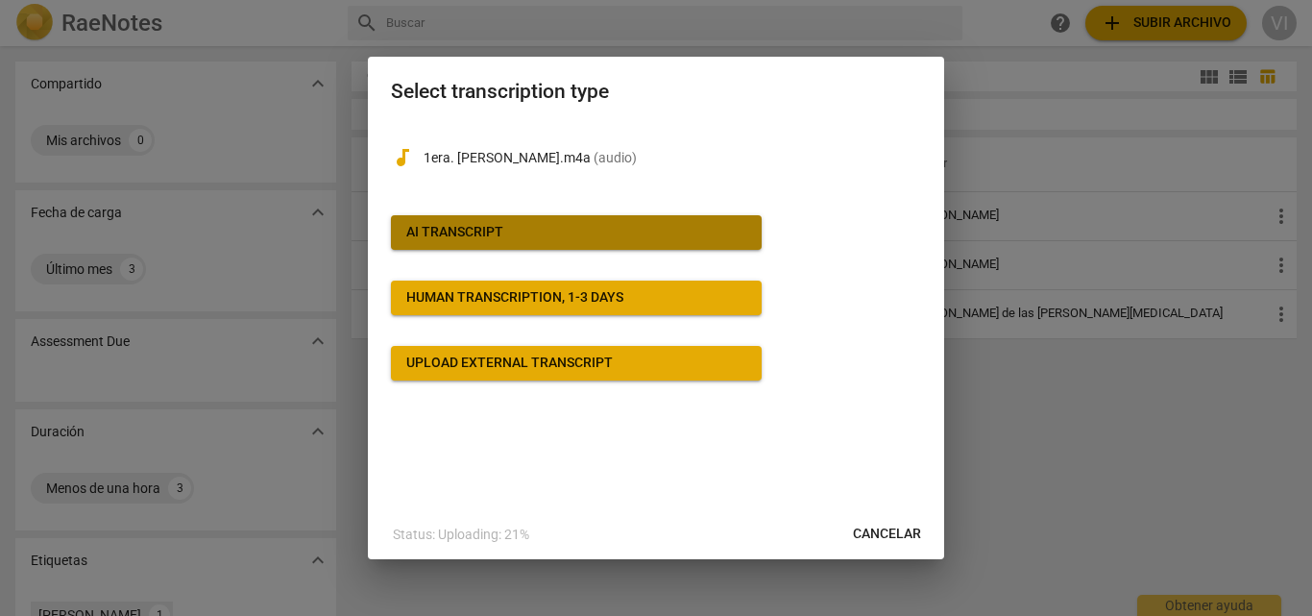
click at [701, 248] on button "AI Transcript" at bounding box center [576, 232] width 371 height 35
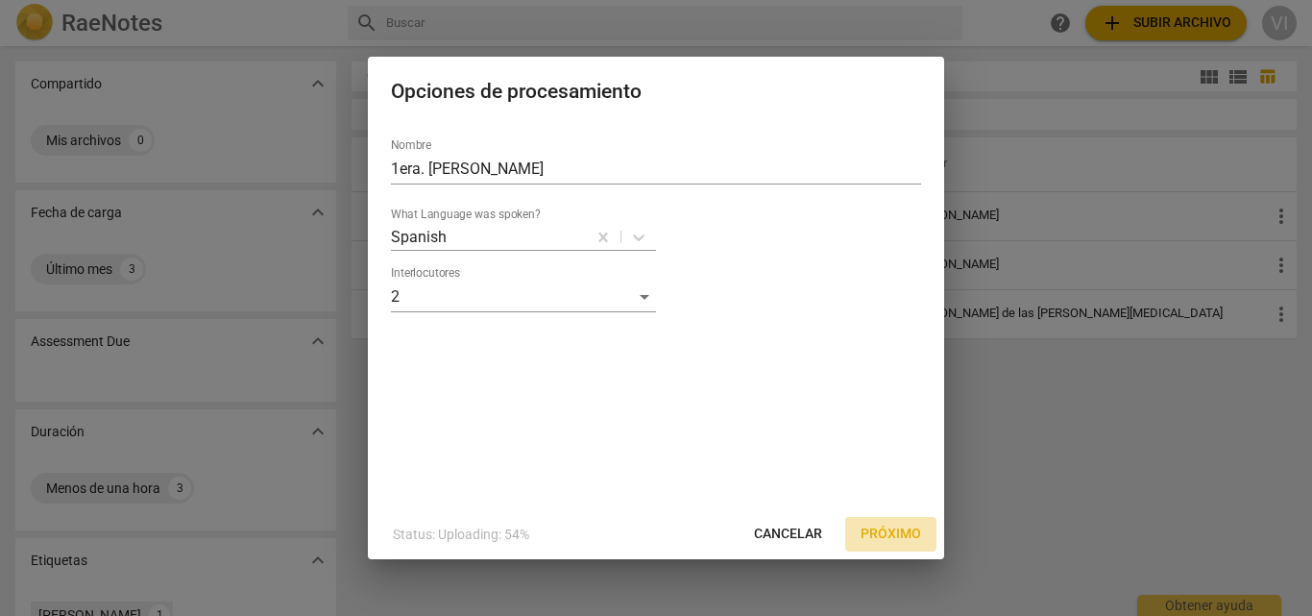
click at [882, 536] on span "Próximo" at bounding box center [890, 533] width 60 height 19
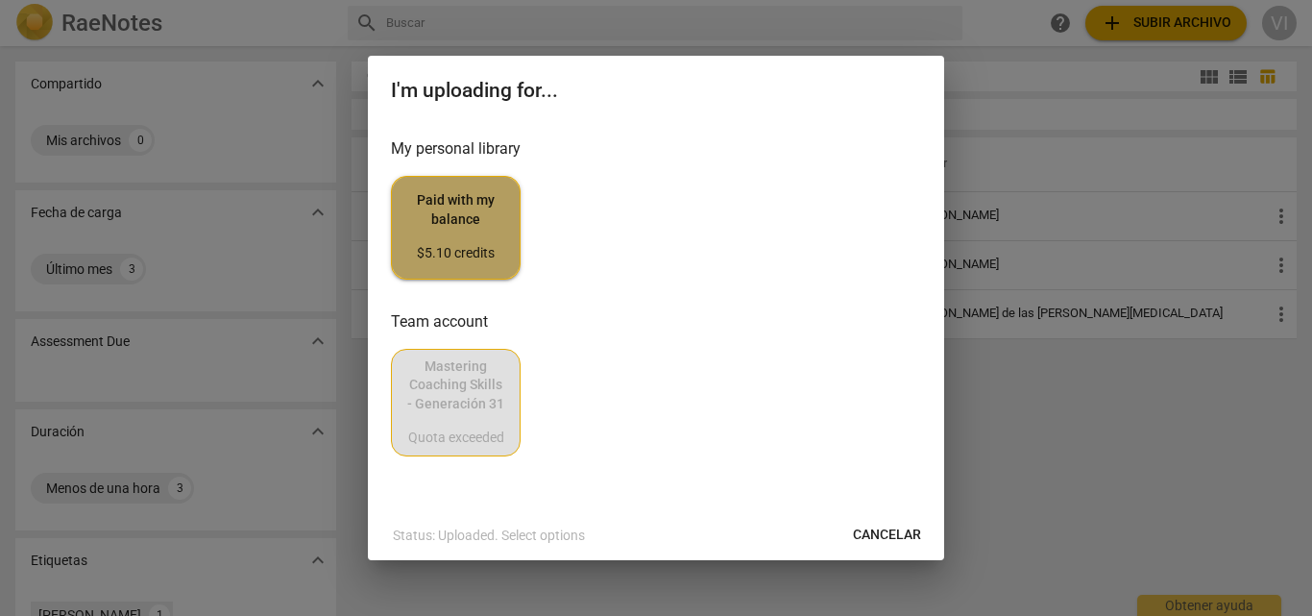
click at [483, 239] on span "Paid with my balance $5.10 credits" at bounding box center [455, 227] width 97 height 72
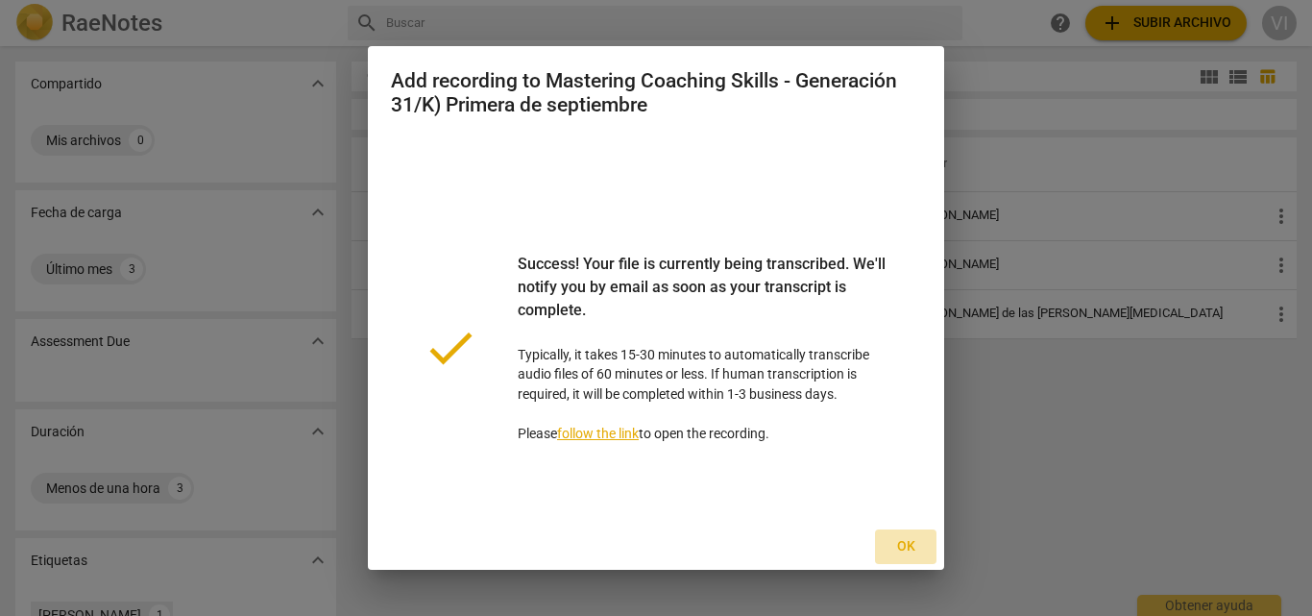
click at [906, 547] on span "Ok" at bounding box center [905, 546] width 31 height 19
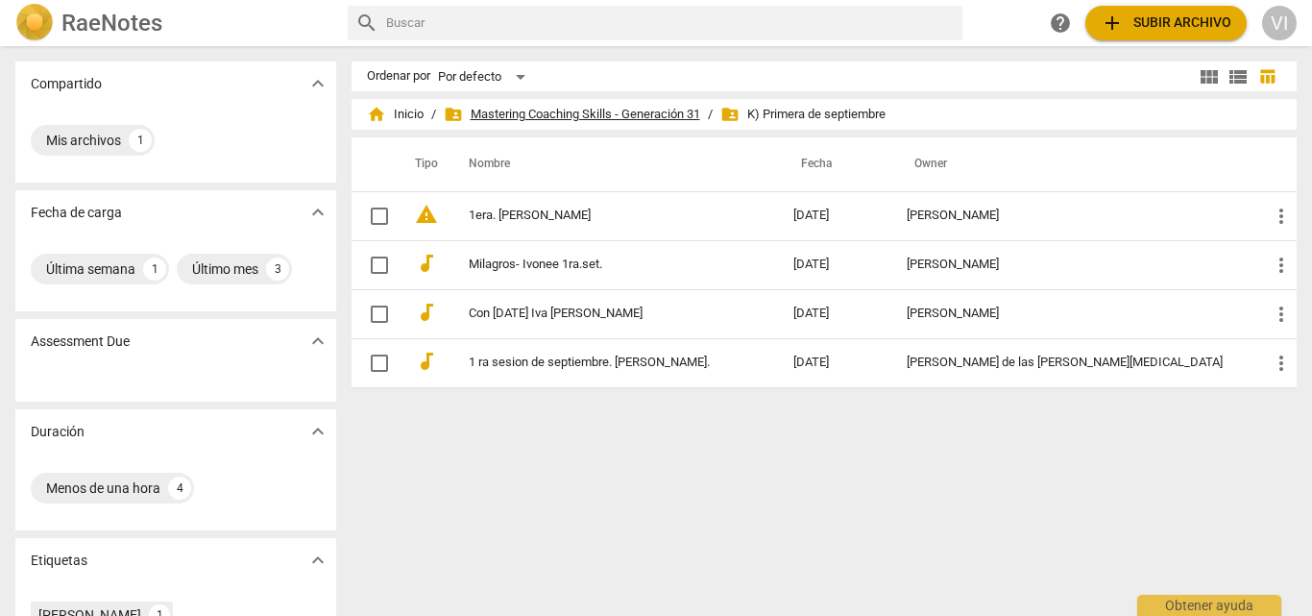
click at [641, 111] on span "folder_shared Mastering Coaching Skills - Generación 31" at bounding box center [572, 114] width 256 height 19
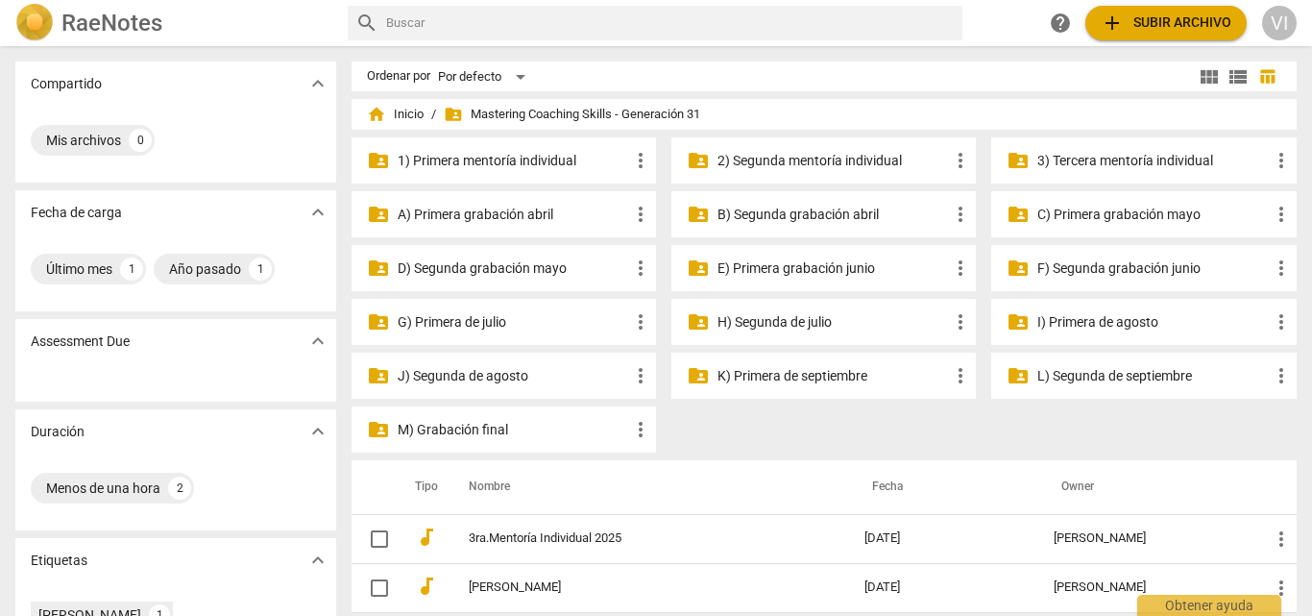
click at [800, 323] on p "H) Segunda de julio" at bounding box center [832, 322] width 231 height 20
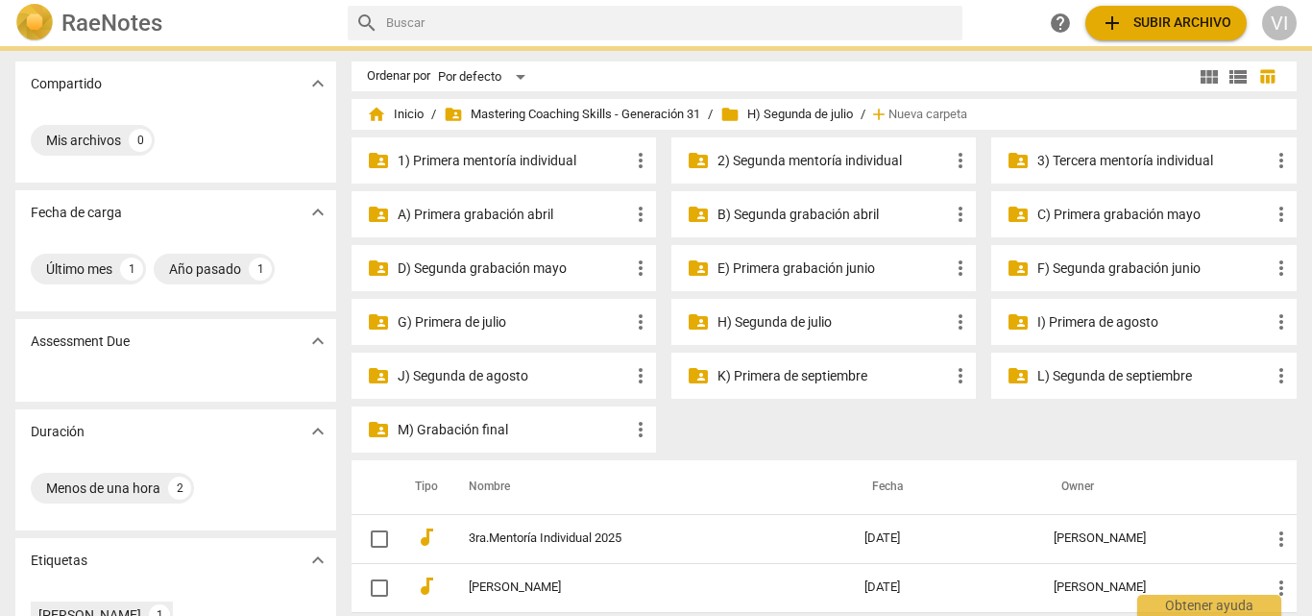
click at [800, 323] on p "H) Segunda de julio" at bounding box center [832, 322] width 231 height 20
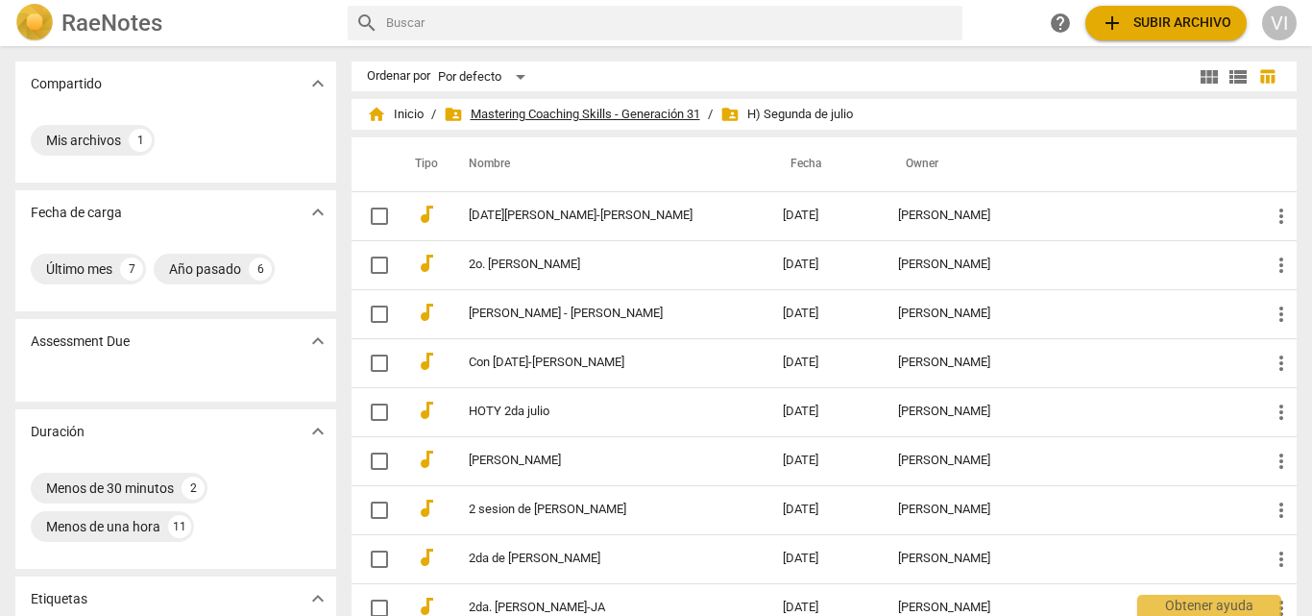
click at [574, 112] on span "folder_shared Mastering Coaching Skills - Generación 31" at bounding box center [572, 114] width 256 height 19
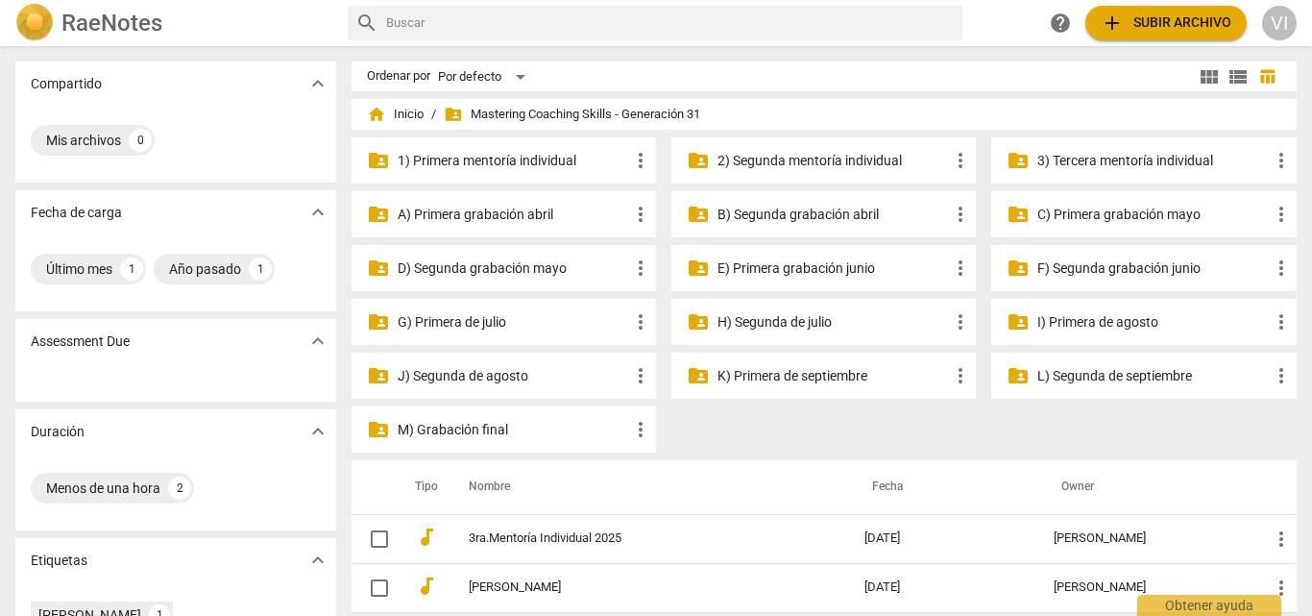
click at [1066, 328] on p "I) Primera de agosto" at bounding box center [1152, 322] width 231 height 20
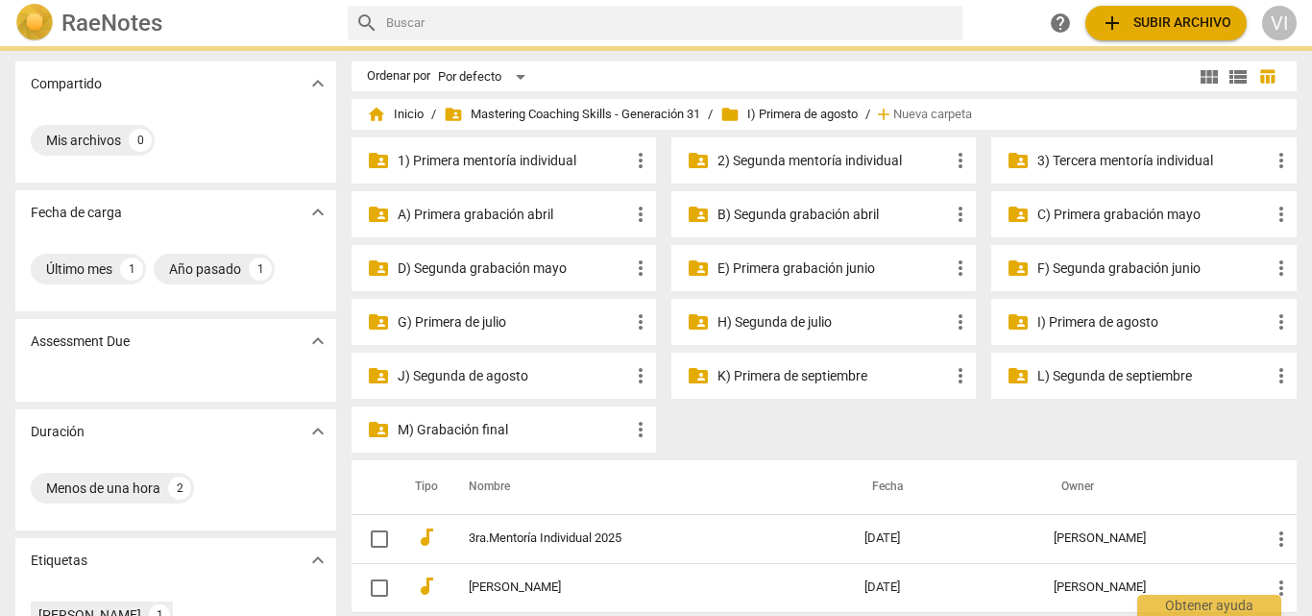
click at [1066, 328] on p "I) Primera de agosto" at bounding box center [1152, 322] width 231 height 20
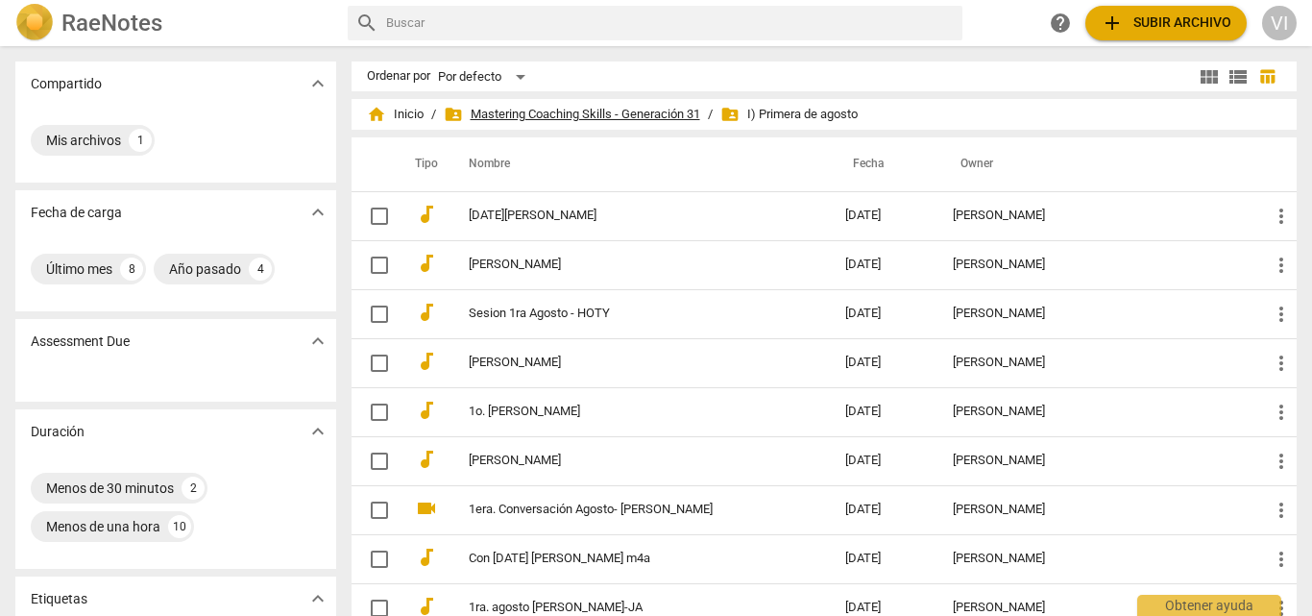
click at [492, 109] on span "folder_shared Mastering Coaching Skills - Generación 31" at bounding box center [572, 114] width 256 height 19
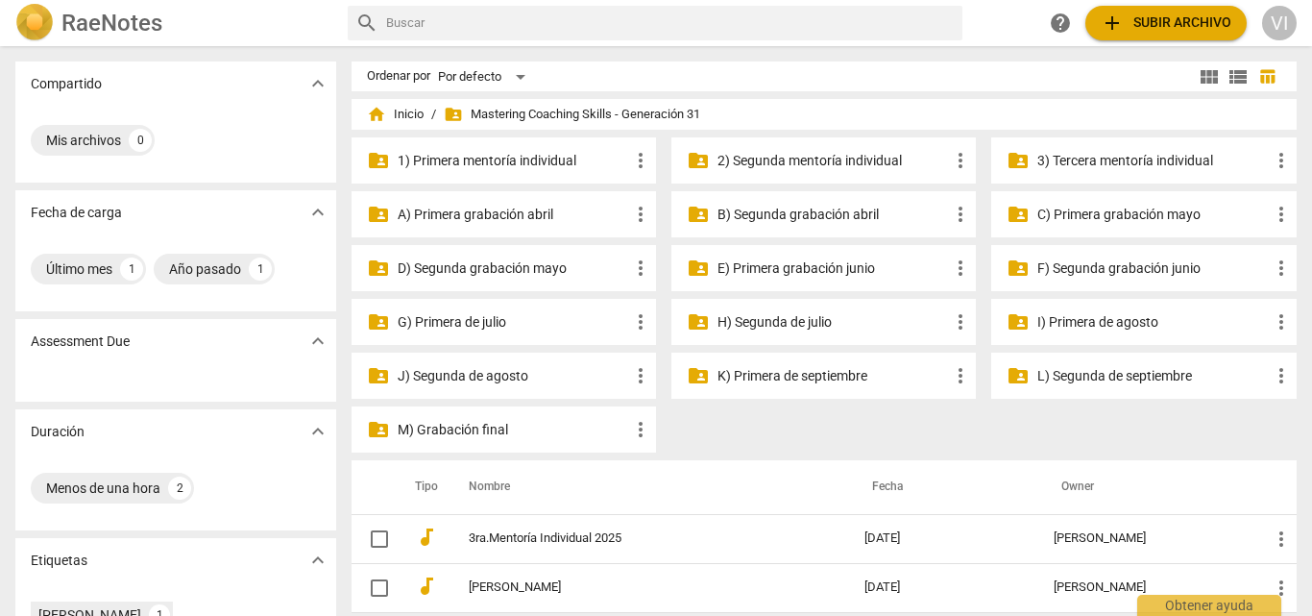
click at [485, 370] on p "J) Segunda de agosto" at bounding box center [513, 376] width 231 height 20
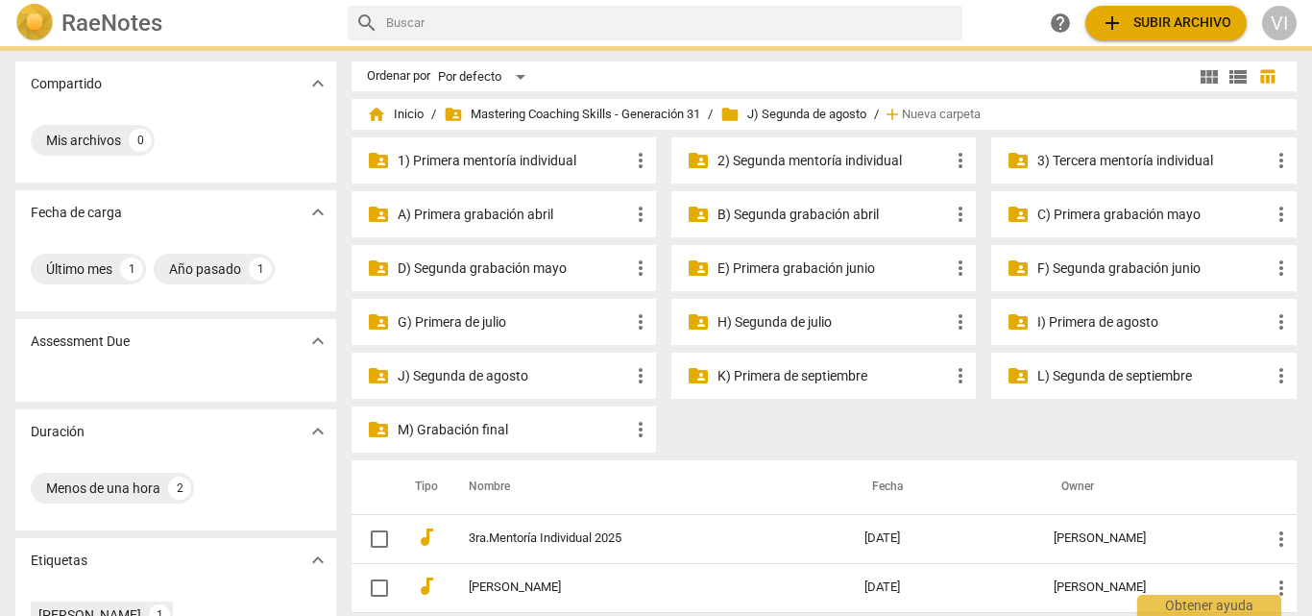
click at [485, 370] on p "J) Segunda de agosto" at bounding box center [513, 376] width 231 height 20
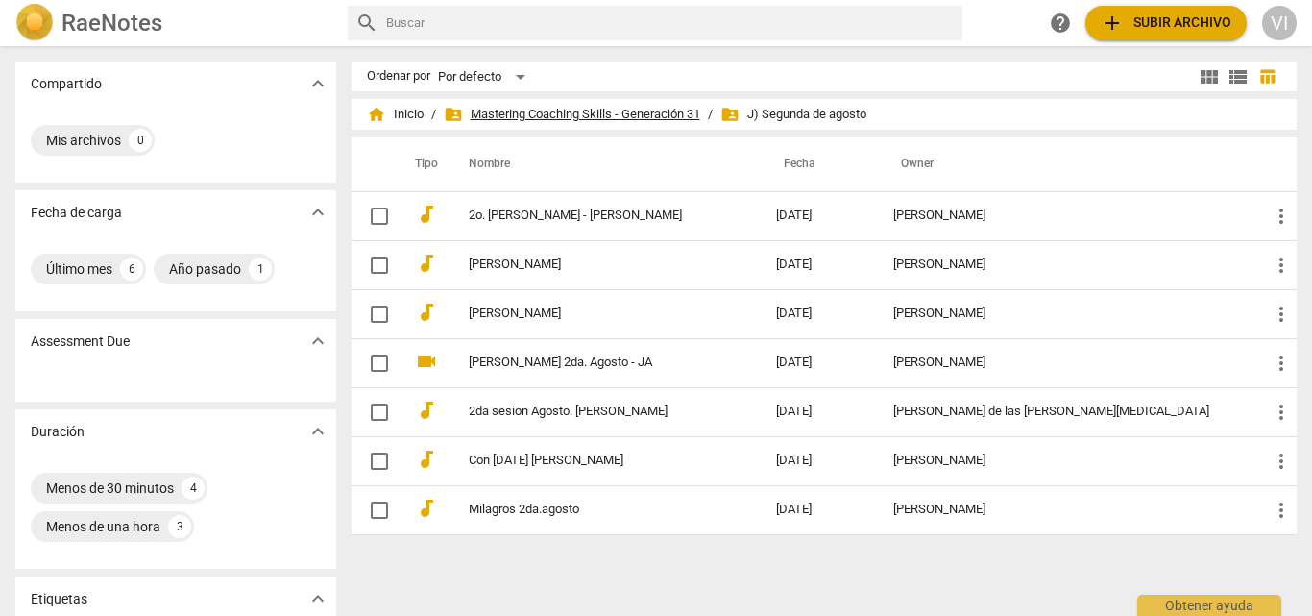
click at [668, 113] on span "folder_shared Mastering Coaching Skills - Generación 31" at bounding box center [572, 114] width 256 height 19
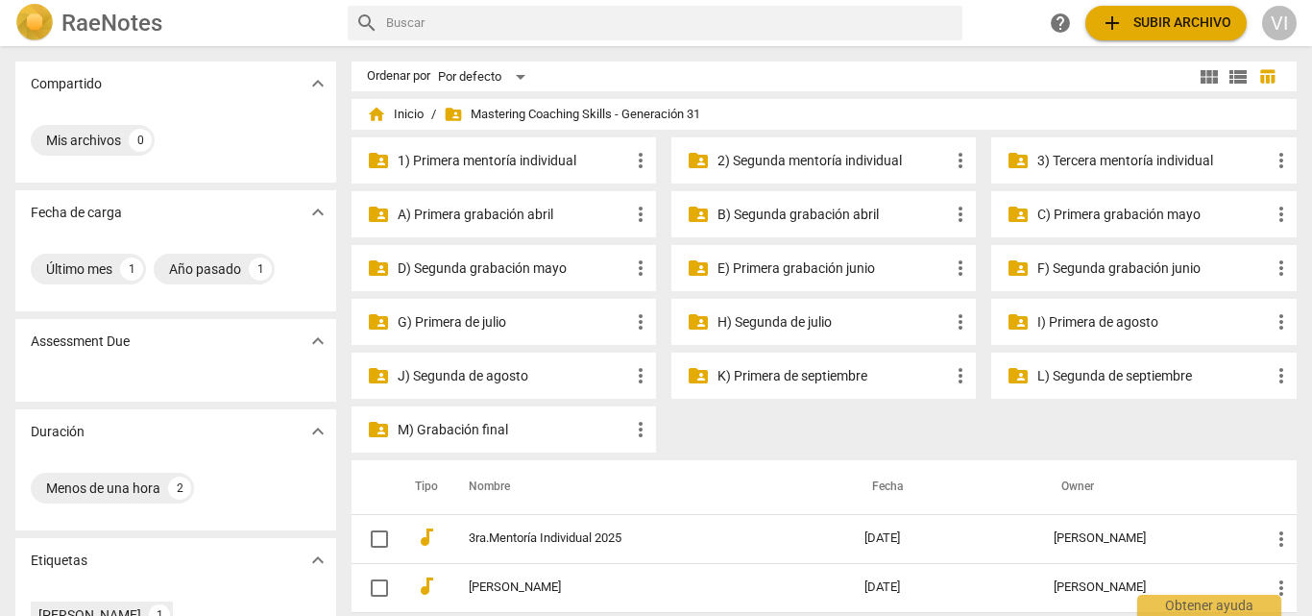
click at [834, 380] on p "K) Primera de septiembre" at bounding box center [832, 376] width 231 height 20
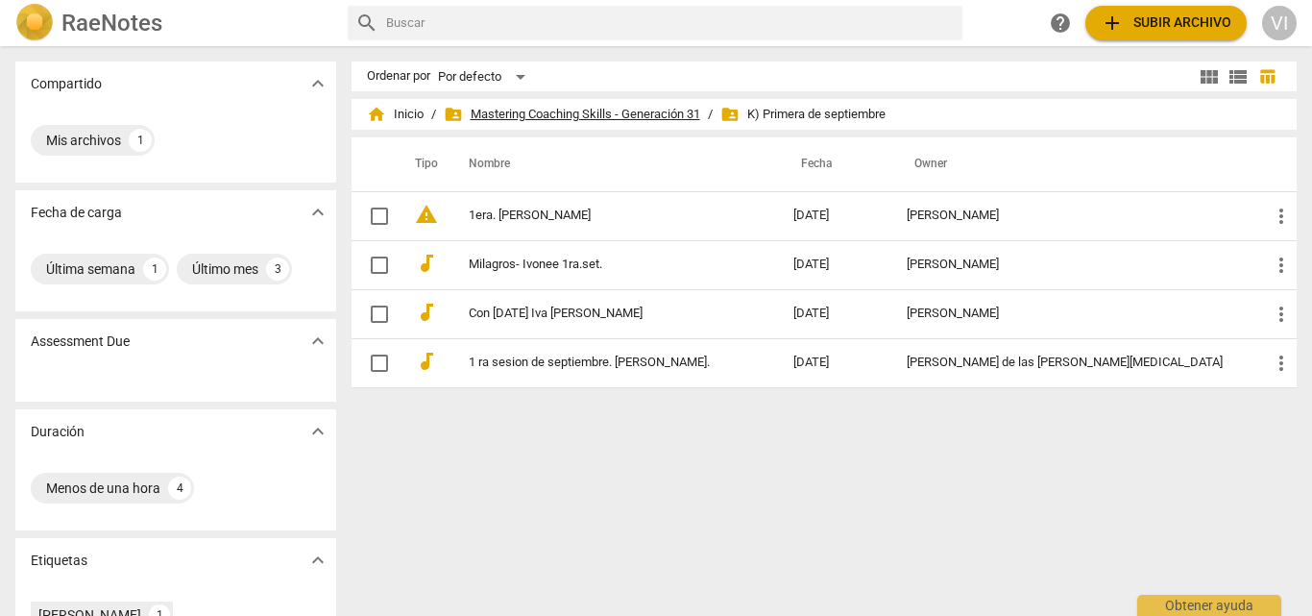
click at [668, 116] on span "folder_shared Mastering Coaching Skills - Generación 31" at bounding box center [572, 114] width 256 height 19
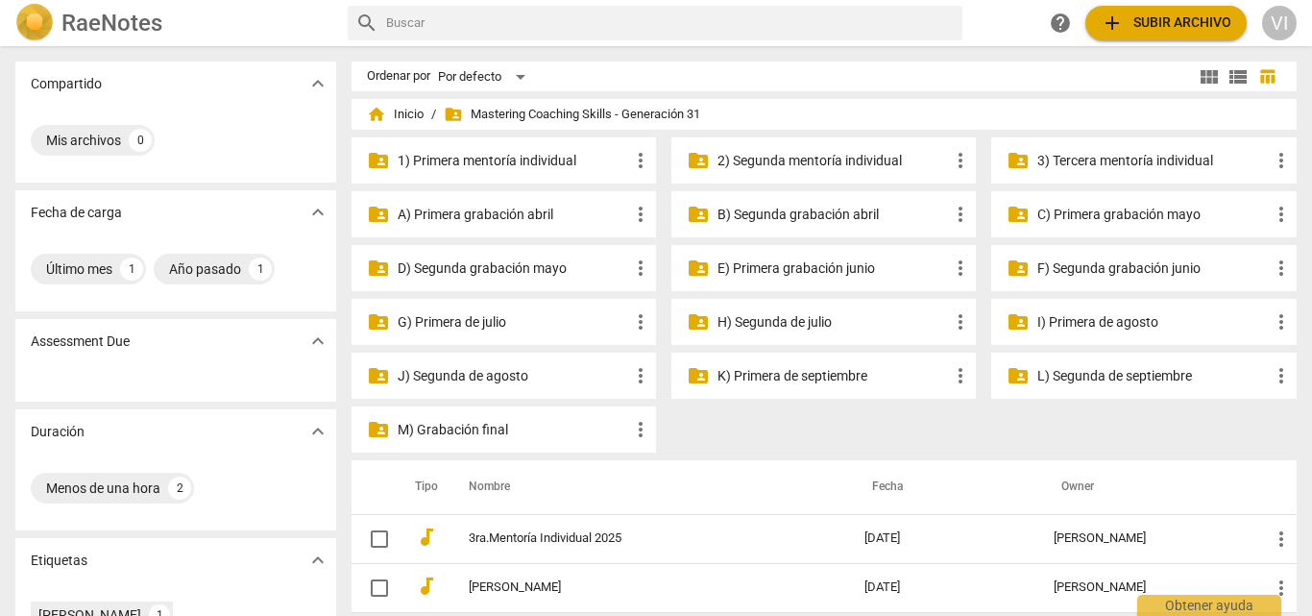
click at [1085, 372] on p "L) Segunda de septiembre" at bounding box center [1152, 376] width 231 height 20
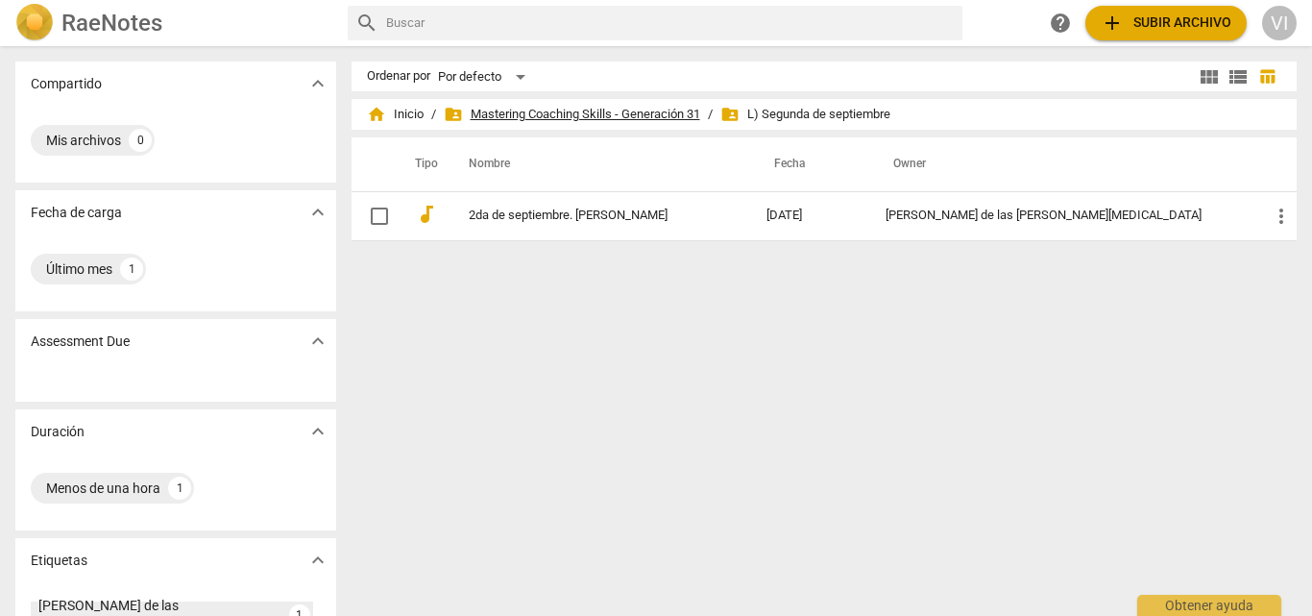
click at [685, 115] on span "folder_shared Mastering Coaching Skills - Generación 31" at bounding box center [572, 114] width 256 height 19
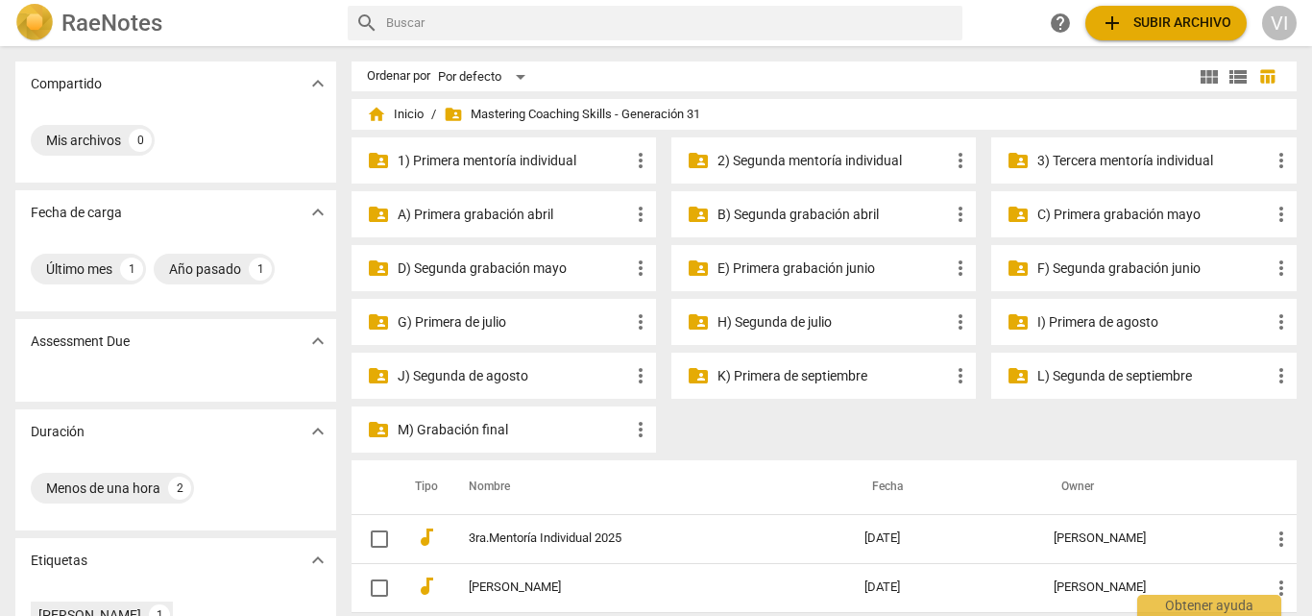
click at [1068, 163] on p "3) Tercera mentoría individual" at bounding box center [1152, 161] width 231 height 20
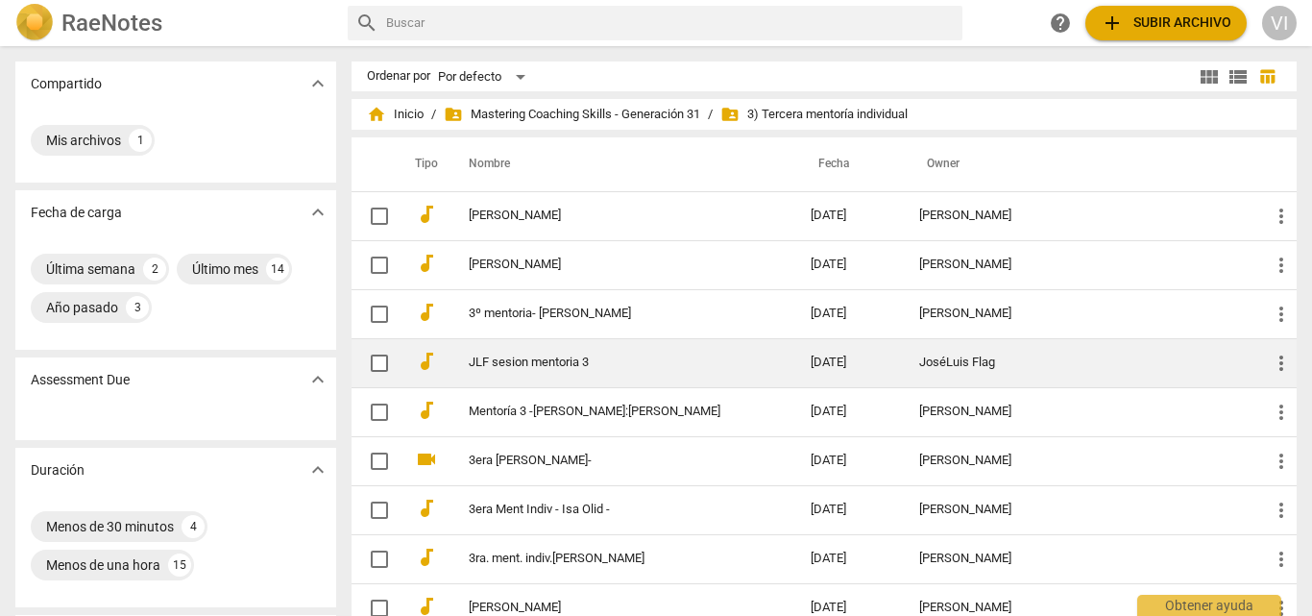
click at [582, 361] on link "JLF sesion mentoria 3" at bounding box center [605, 362] width 273 height 14
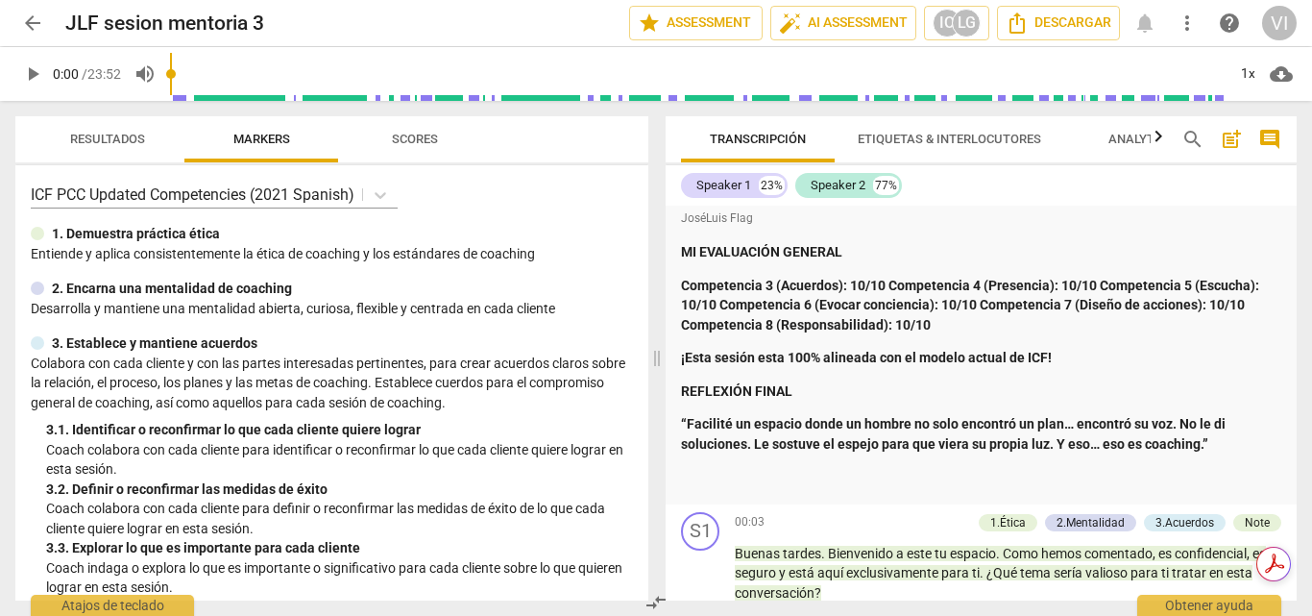
scroll to position [800, 0]
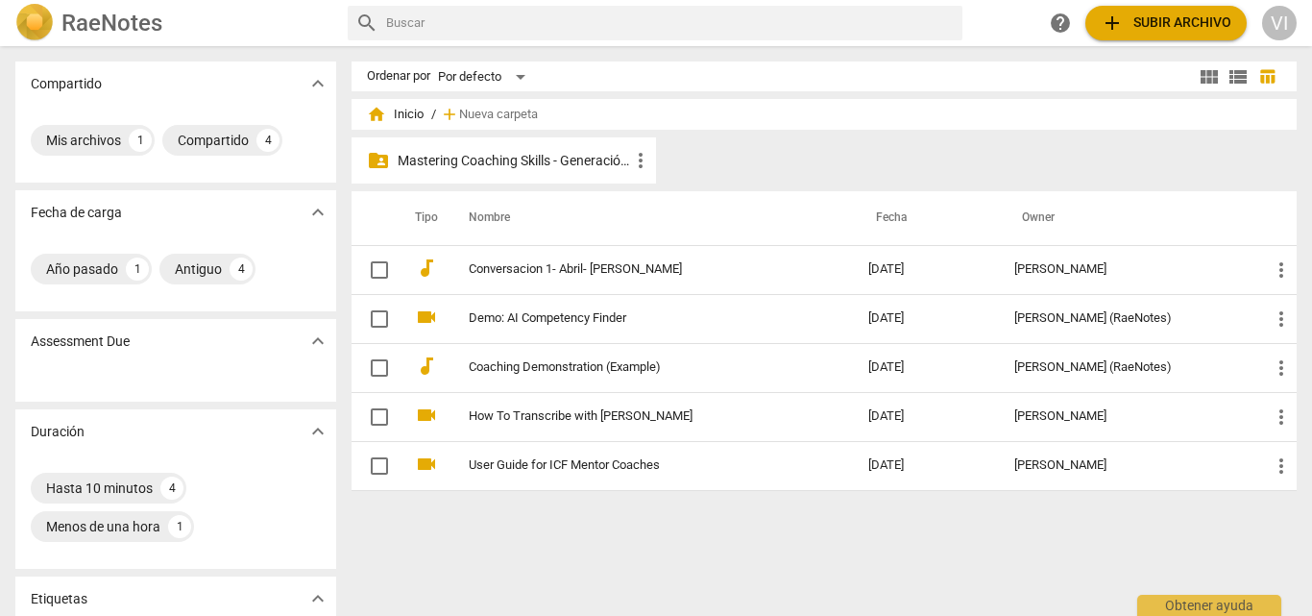
click at [586, 155] on p "Mastering Coaching Skills - Generación 31" at bounding box center [513, 161] width 231 height 20
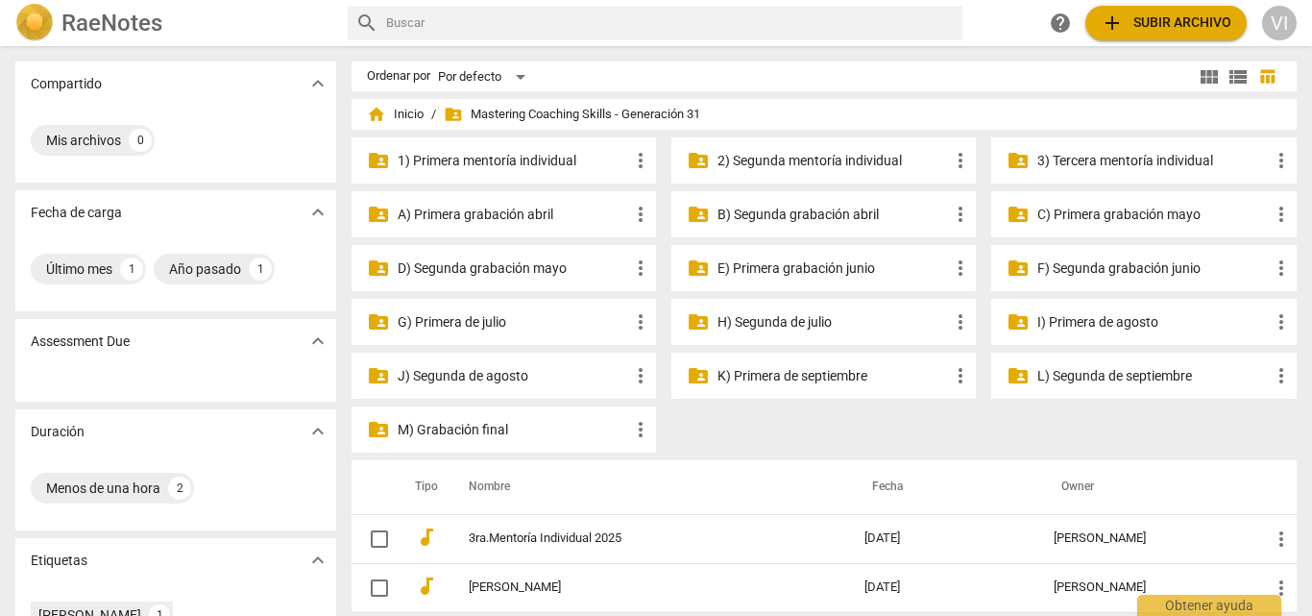
click at [839, 383] on p "K) Primera de septiembre" at bounding box center [832, 376] width 231 height 20
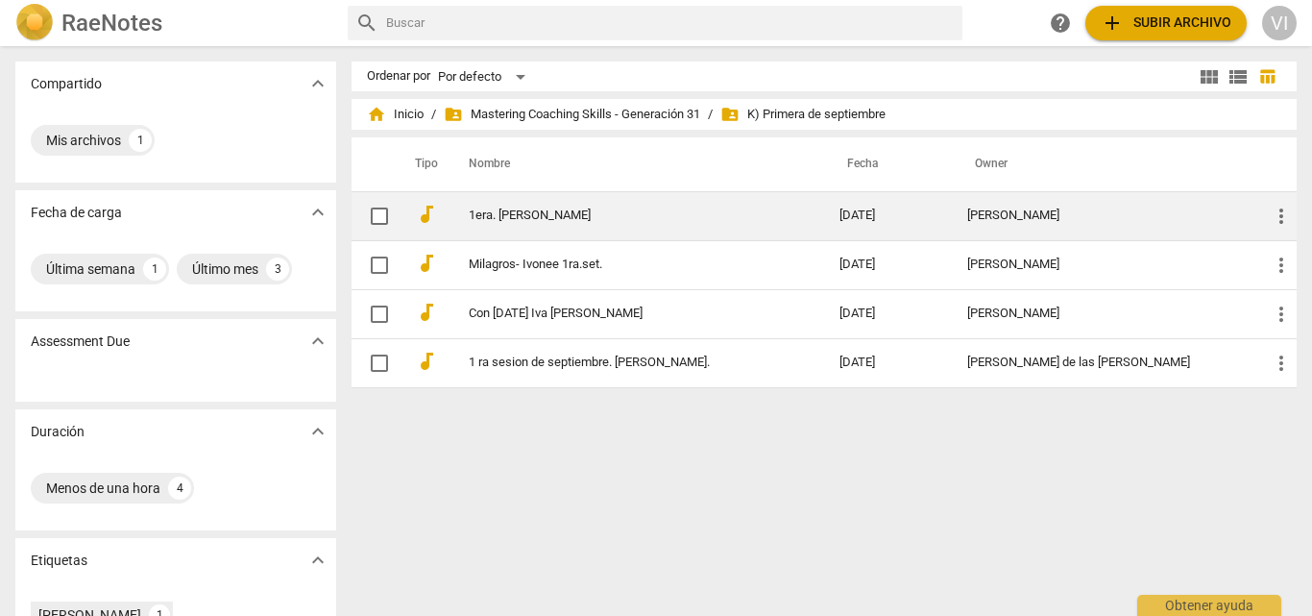
click at [654, 223] on td "1era. [PERSON_NAME]" at bounding box center [635, 215] width 378 height 49
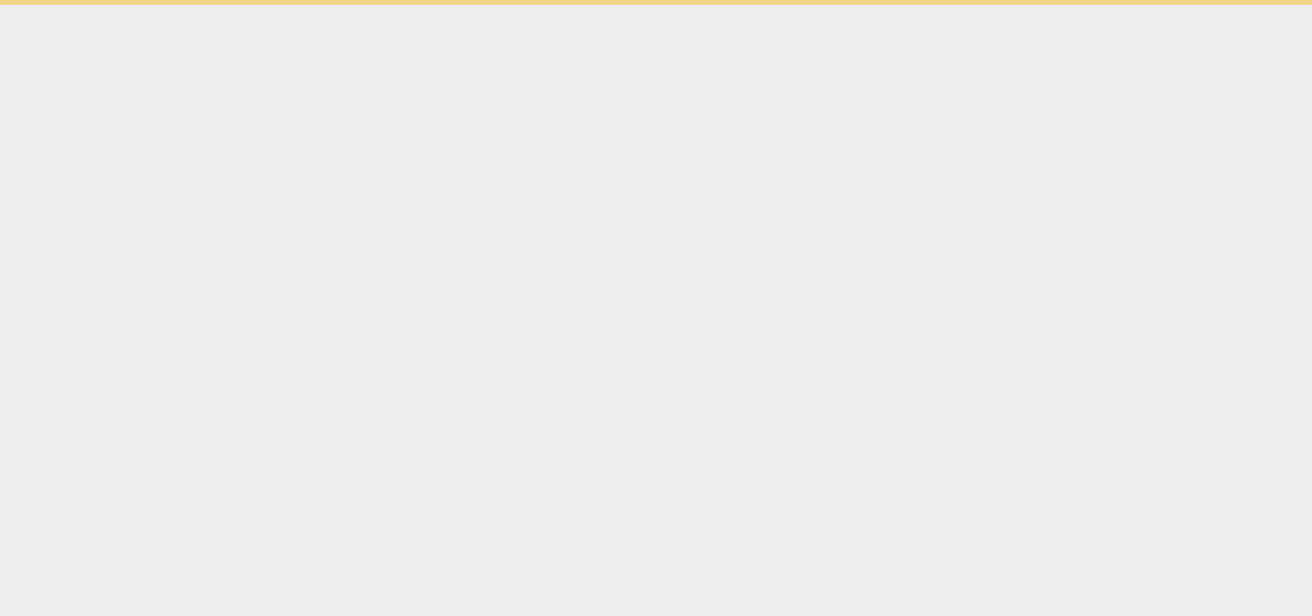
click at [654, 5] on html "Obtener ayuda" at bounding box center [656, 2] width 1312 height 5
